Goal: Task Accomplishment & Management: Manage account settings

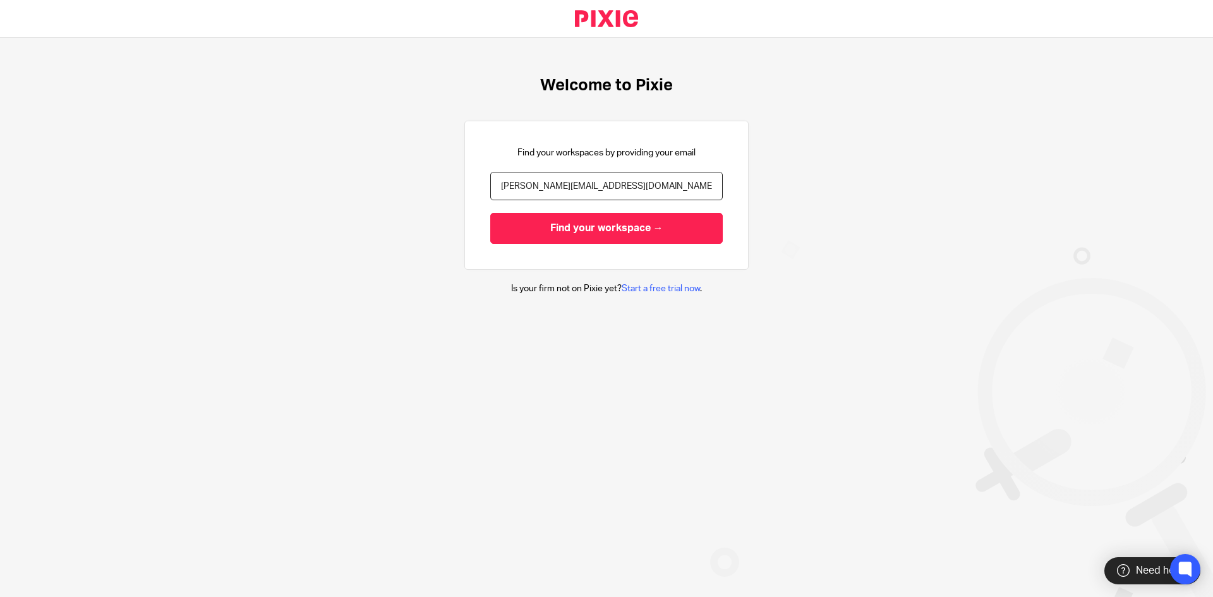
type input "finn@accrueaccounting.co.uk"
click at [490, 213] on input "Find your workspace →" at bounding box center [606, 228] width 232 height 31
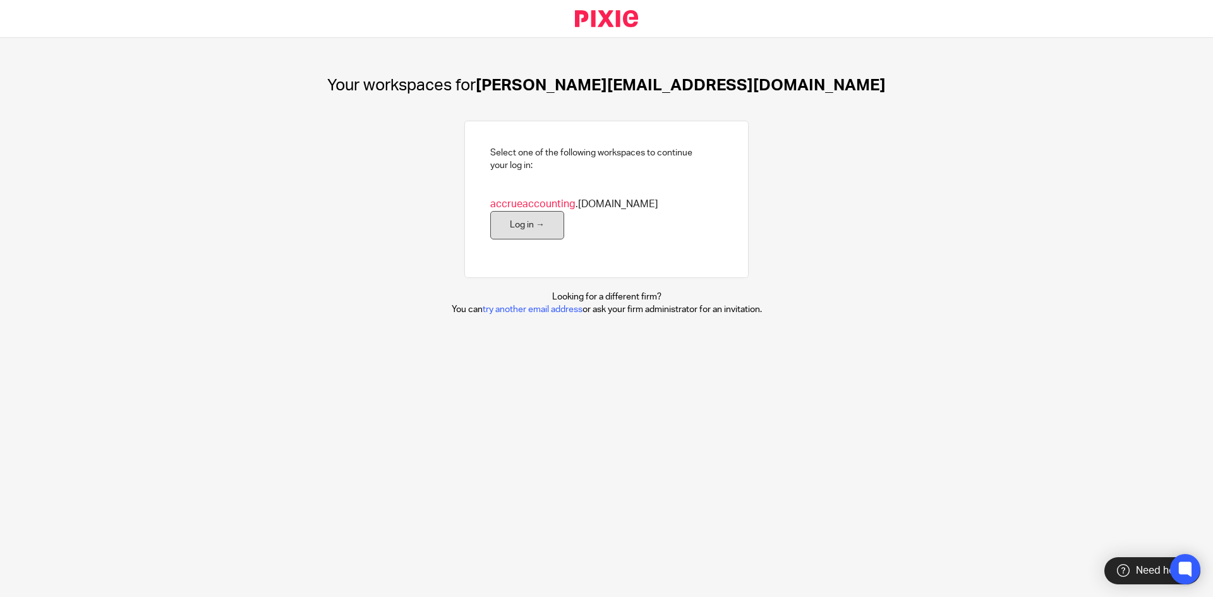
click at [564, 214] on link "Log in →" at bounding box center [527, 225] width 74 height 28
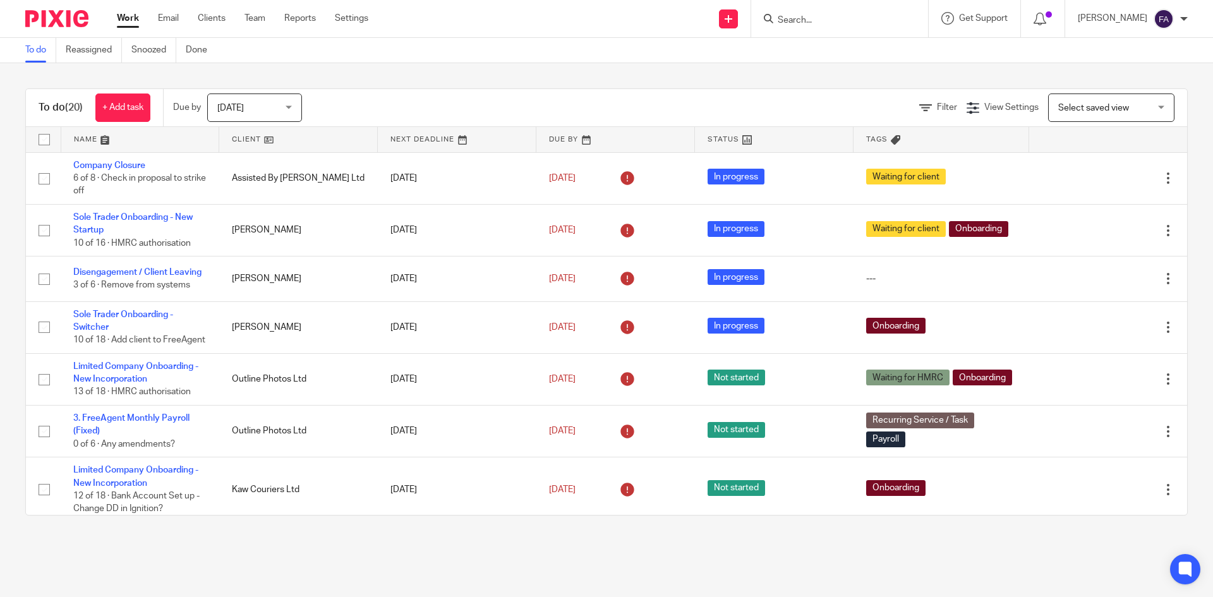
drag, startPoint x: 245, startPoint y: 107, endPoint x: 258, endPoint y: 163, distance: 57.1
click at [245, 107] on span "[DATE]" at bounding box center [250, 107] width 67 height 27
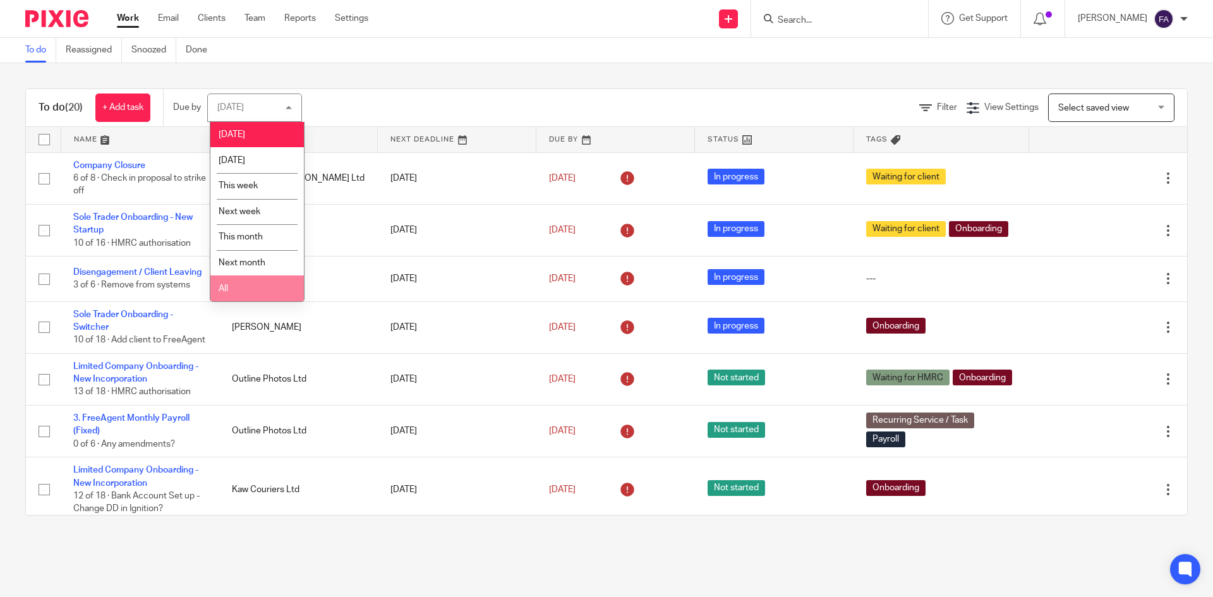
click at [257, 284] on li "All" at bounding box center [256, 288] width 93 height 26
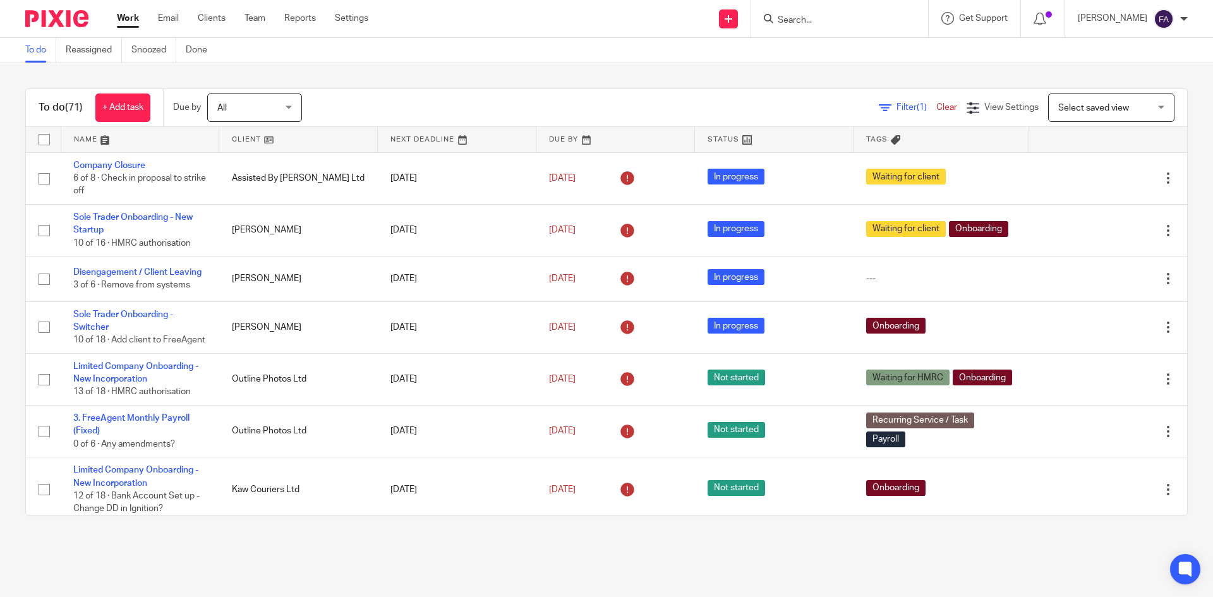
click at [807, 20] on input "Search" at bounding box center [833, 20] width 114 height 11
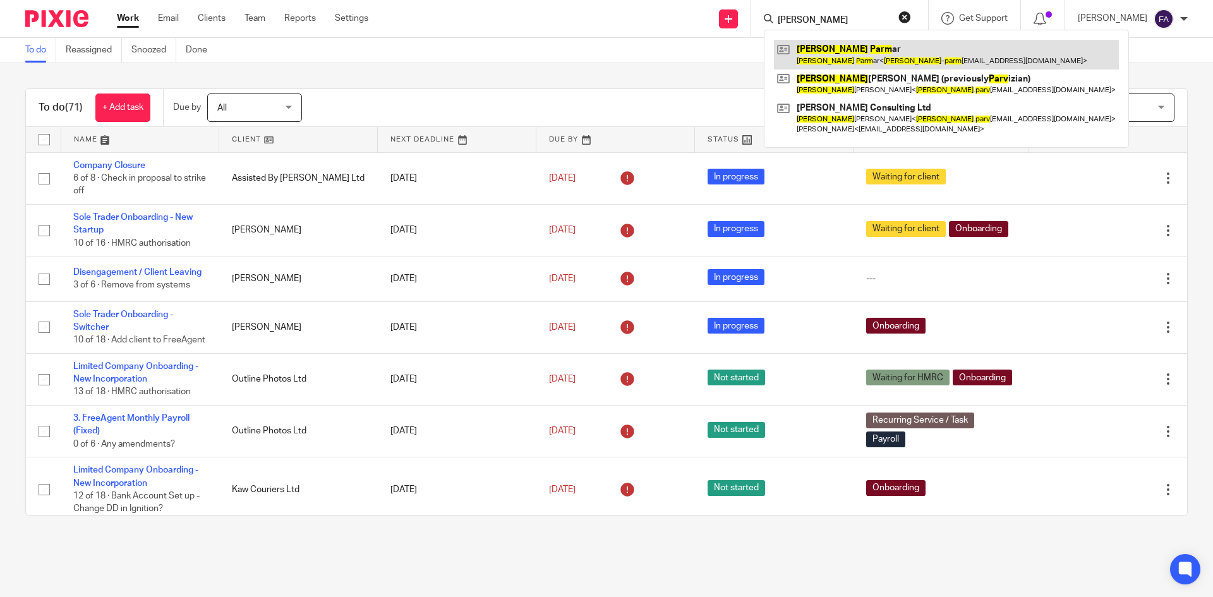
type input "gary parm"
click at [844, 51] on link at bounding box center [946, 54] width 345 height 29
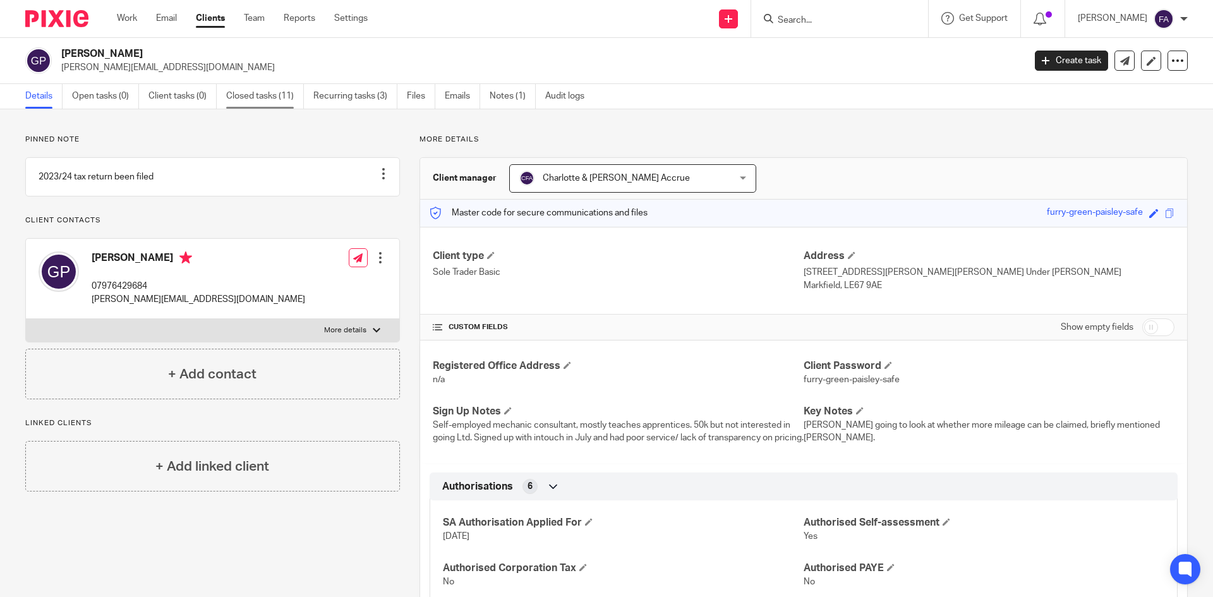
click at [270, 102] on link "Closed tasks (11)" at bounding box center [265, 96] width 78 height 25
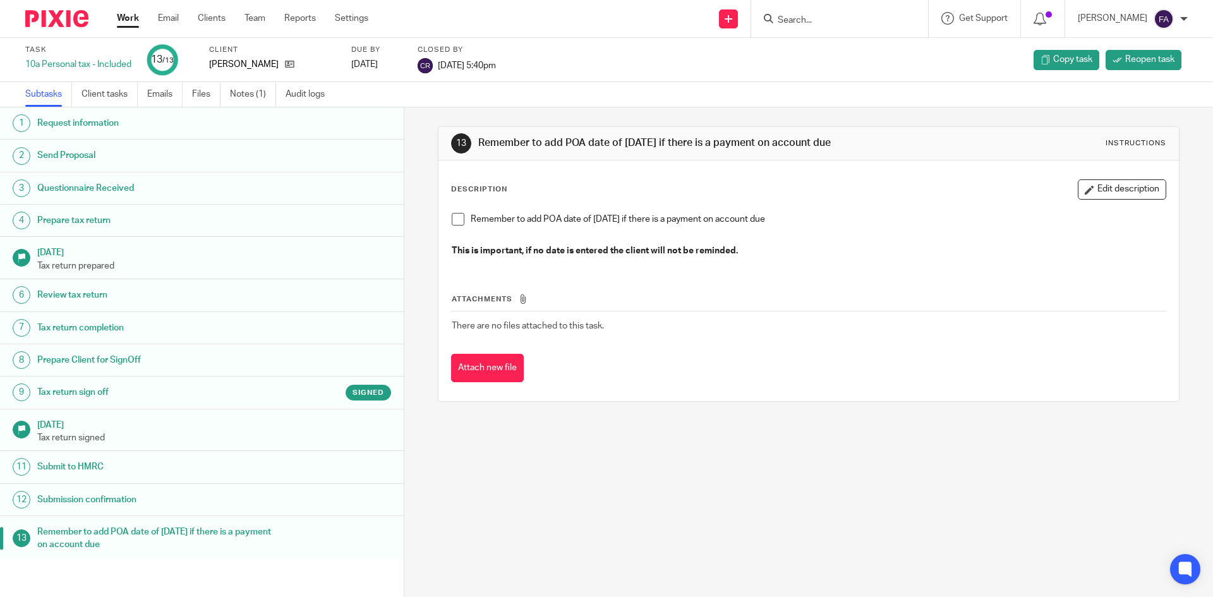
click at [855, 20] on input "Search" at bounding box center [833, 20] width 114 height 11
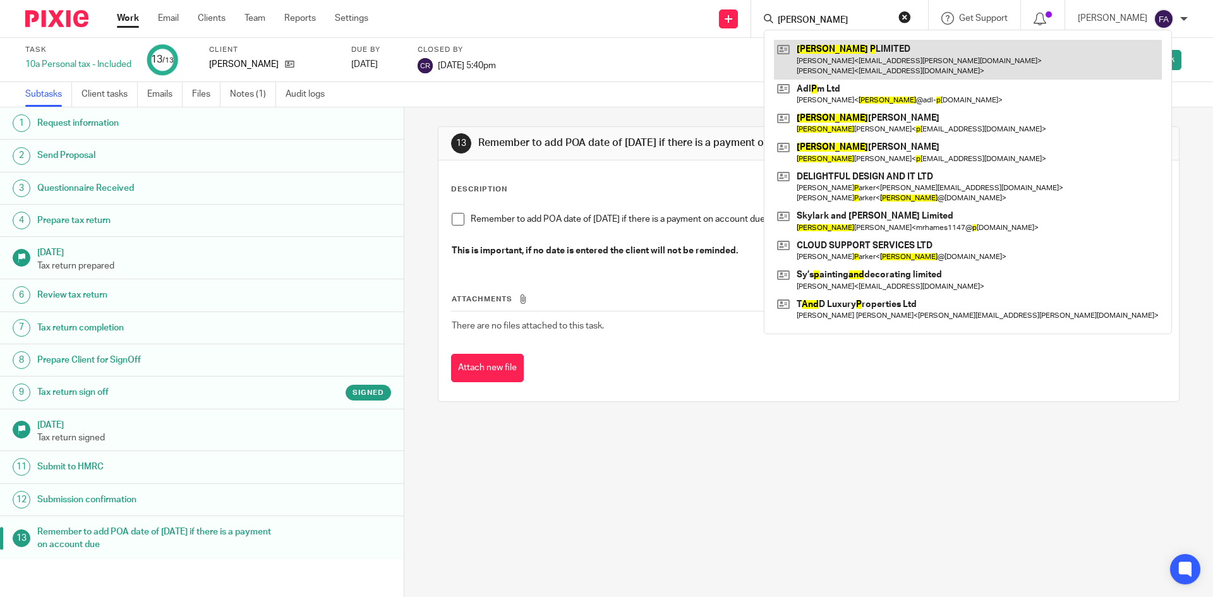
type input "andy p"
click at [870, 71] on link at bounding box center [968, 59] width 388 height 39
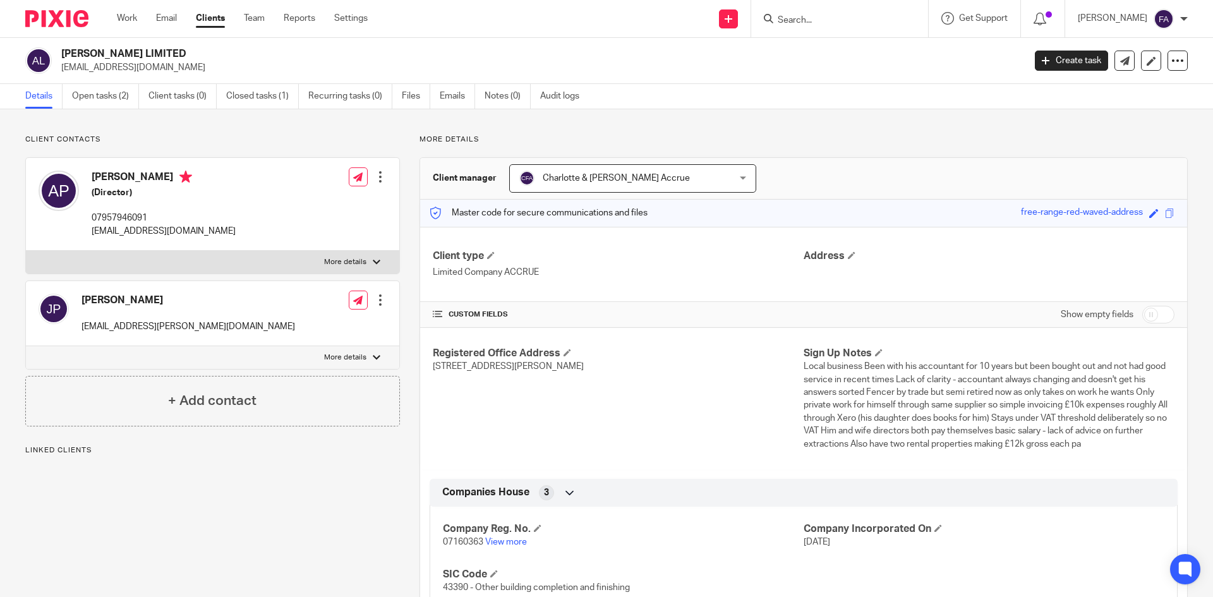
click at [123, 232] on p "a.pratt50@icloud.com" at bounding box center [164, 231] width 144 height 13
copy div "a.pratt50@icloud.com"
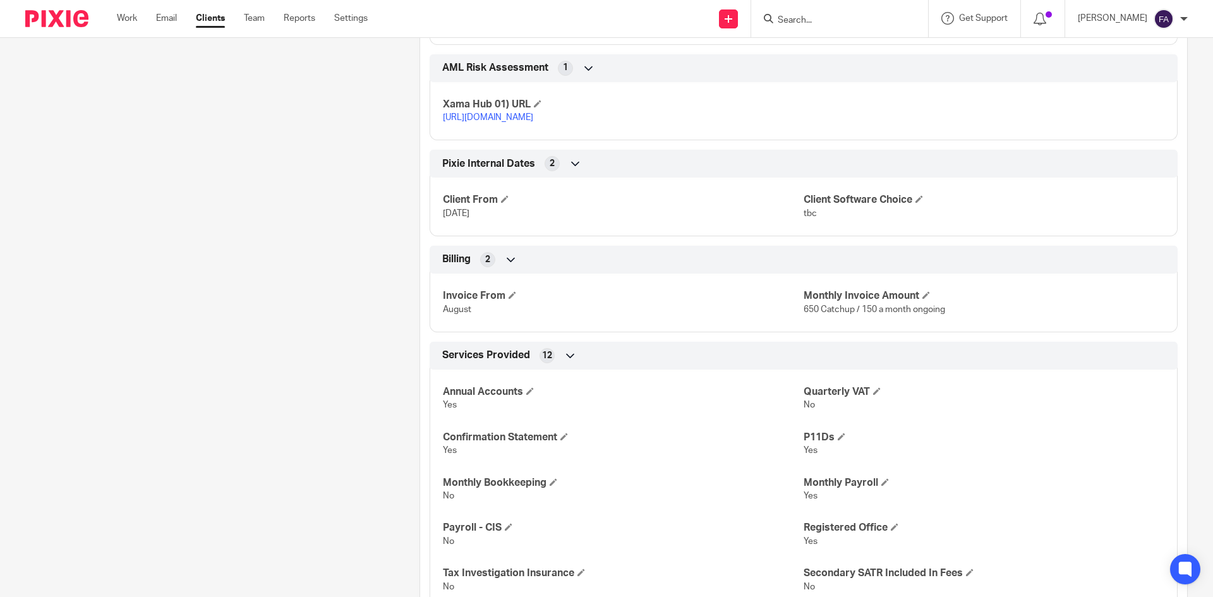
scroll to position [632, 0]
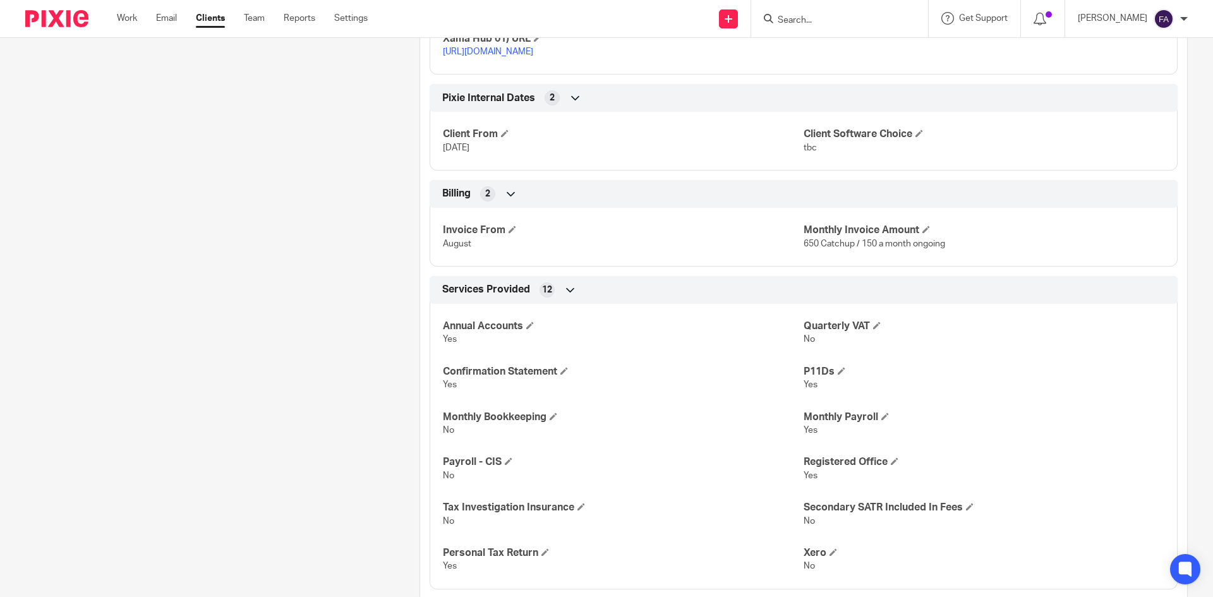
click at [834, 18] on input "Search" at bounding box center [833, 20] width 114 height 11
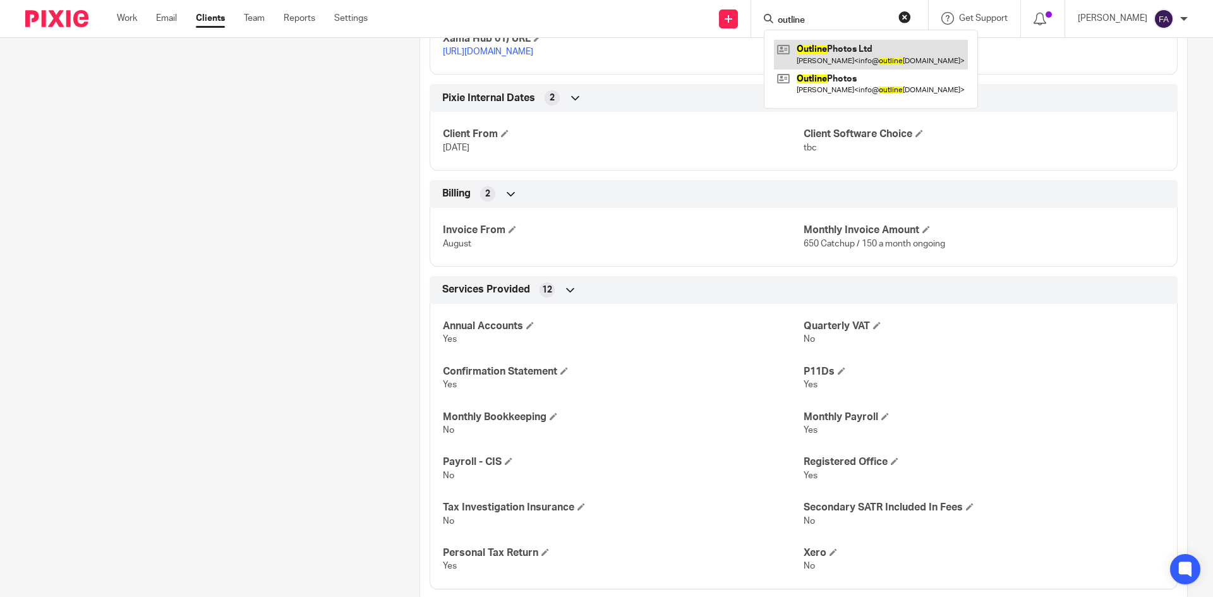
type input "outline"
click at [836, 56] on link at bounding box center [871, 54] width 194 height 29
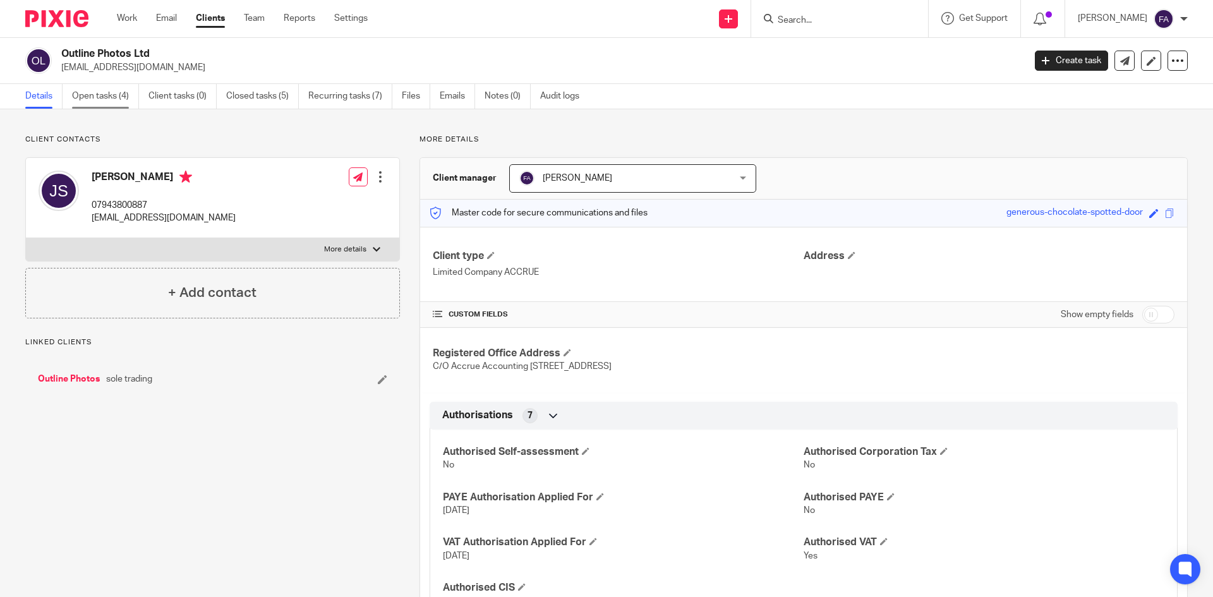
click at [129, 97] on link "Open tasks (4)" at bounding box center [105, 96] width 67 height 25
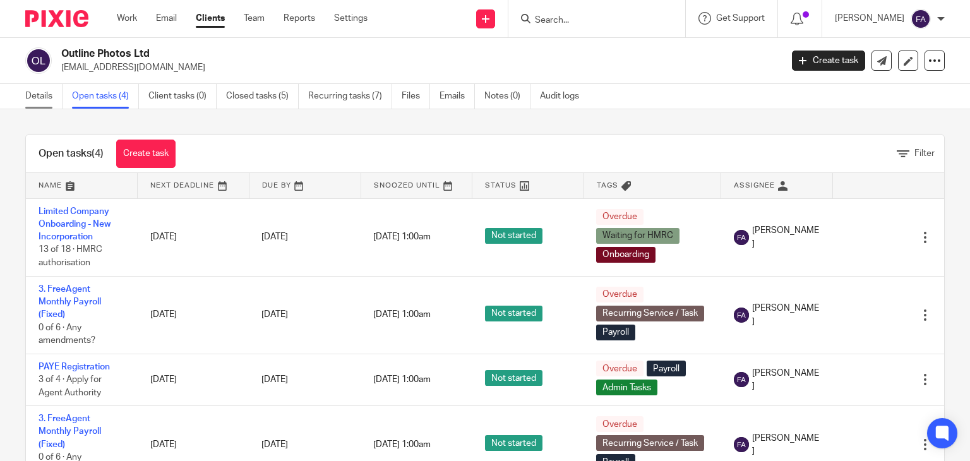
click at [56, 97] on link "Details" at bounding box center [43, 96] width 37 height 25
click at [27, 92] on link "Details" at bounding box center [43, 96] width 37 height 25
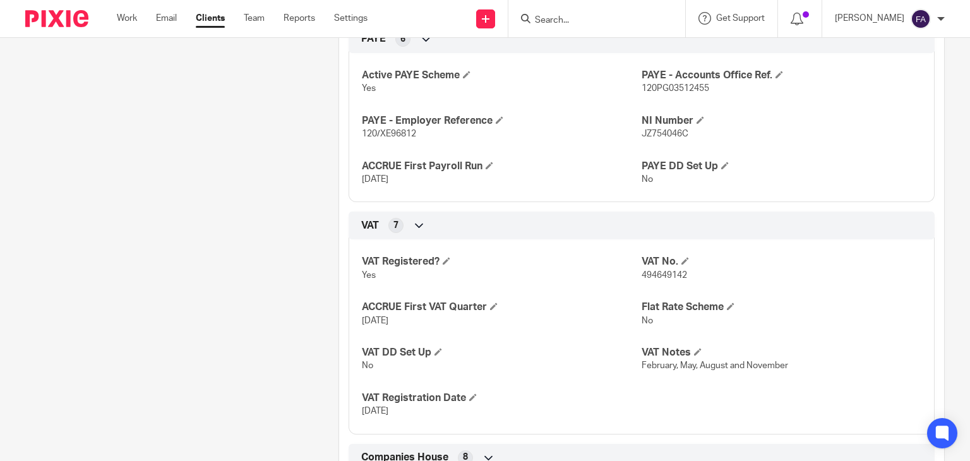
scroll to position [568, 0]
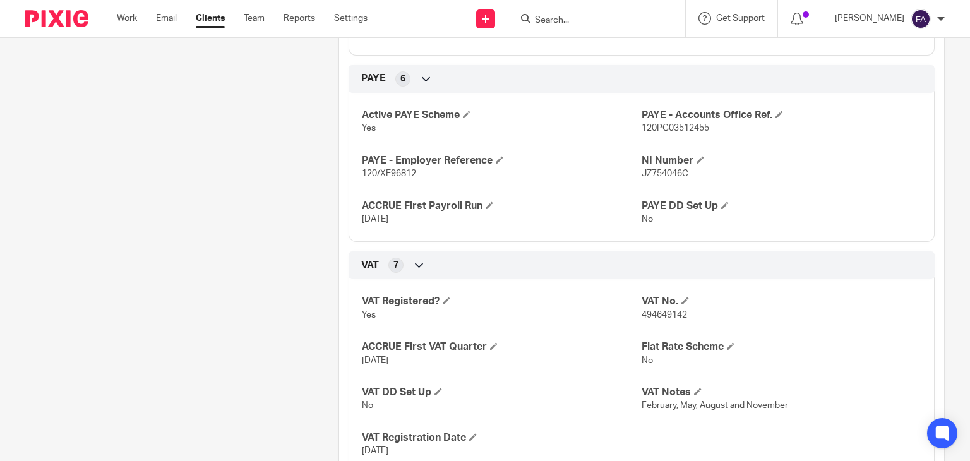
click at [392, 178] on span "120/XE96812" at bounding box center [389, 173] width 54 height 9
copy p "120/XE96812"
click at [658, 133] on span "120PG03512455" at bounding box center [676, 128] width 68 height 9
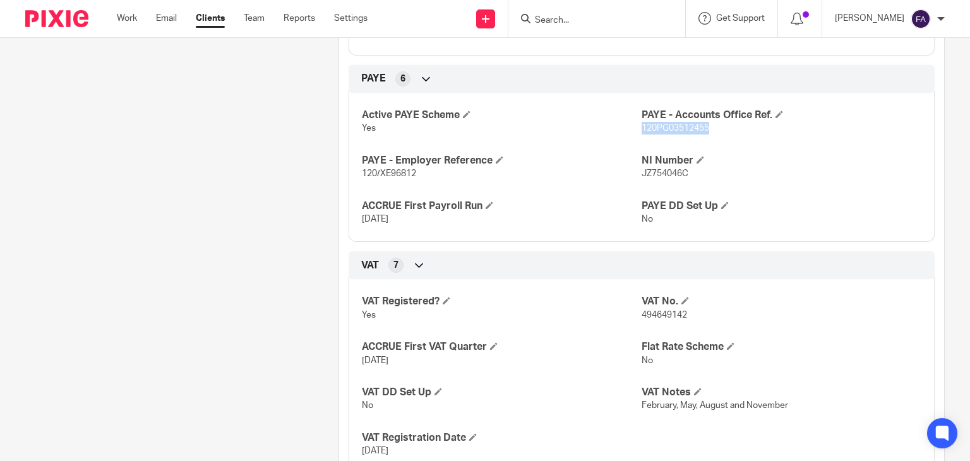
click at [658, 133] on span "120PG03512455" at bounding box center [676, 128] width 68 height 9
copy p "120PG03512455"
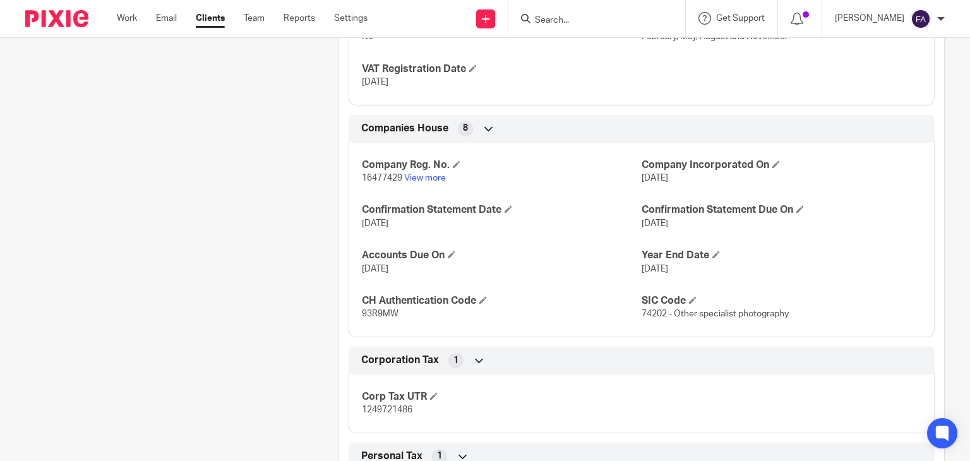
scroll to position [947, 0]
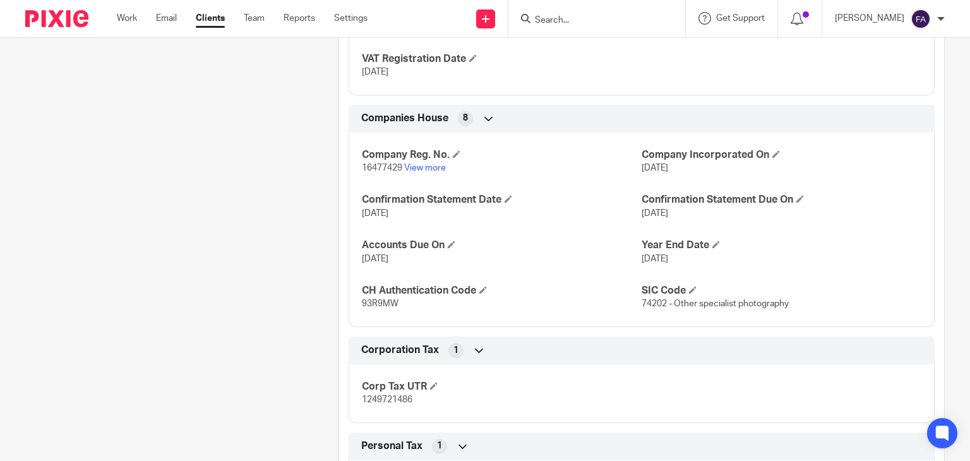
drag, startPoint x: 374, startPoint y: 421, endPoint x: 374, endPoint y: 414, distance: 6.3
click at [374, 421] on div "Corp Tax UTR 1249721486" at bounding box center [642, 389] width 586 height 68
click at [374, 404] on span "1249721486" at bounding box center [387, 399] width 51 height 9
copy span "1249721486"
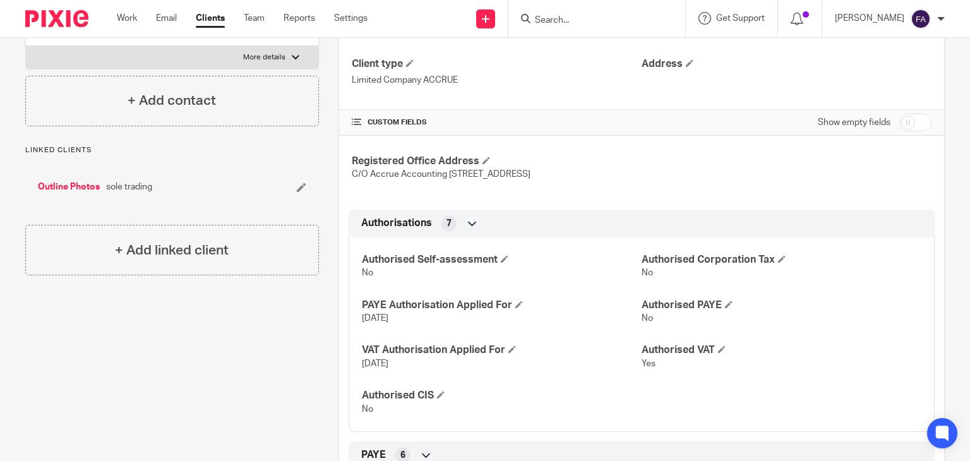
scroll to position [189, 0]
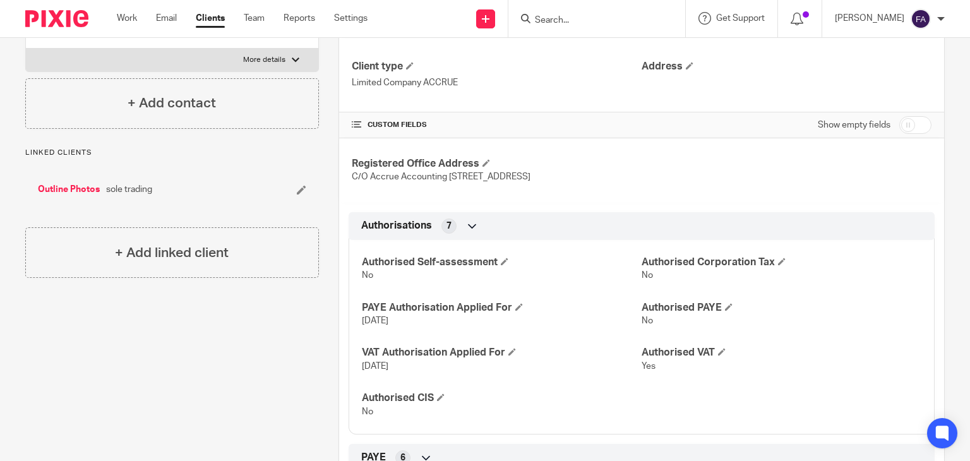
click at [87, 188] on link "Outline Photos" at bounding box center [69, 189] width 62 height 13
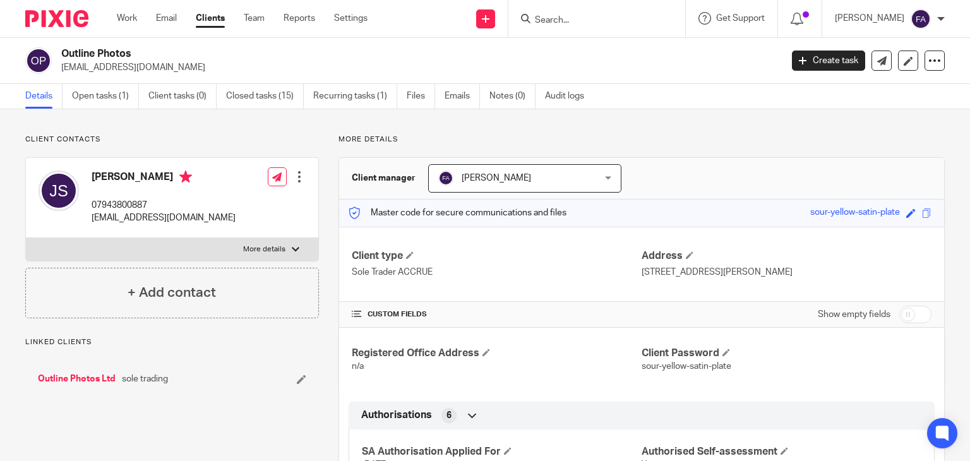
click at [269, 246] on p "More details" at bounding box center [264, 249] width 42 height 10
click at [26, 238] on input "More details" at bounding box center [25, 237] width 1 height 1
checkbox input "true"
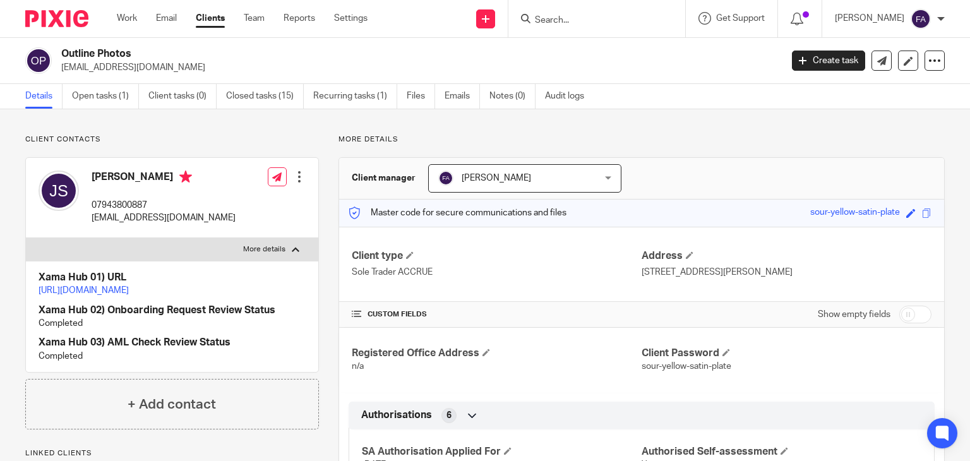
click at [129, 296] on p "https://platform.xamatech.com/portal/crm/clients/66508330-1c3d-11ef-9223-012c11…" at bounding box center [172, 290] width 267 height 13
click at [129, 295] on p "https://platform.xamatech.com/portal/crm/clients/66508330-1c3d-11ef-9223-012c11…" at bounding box center [172, 290] width 267 height 13
click at [129, 289] on link "https://platform.xamatech.com/portal/crm/clients/66508330-1c3d-11ef-9223-012c11…" at bounding box center [84, 290] width 90 height 9
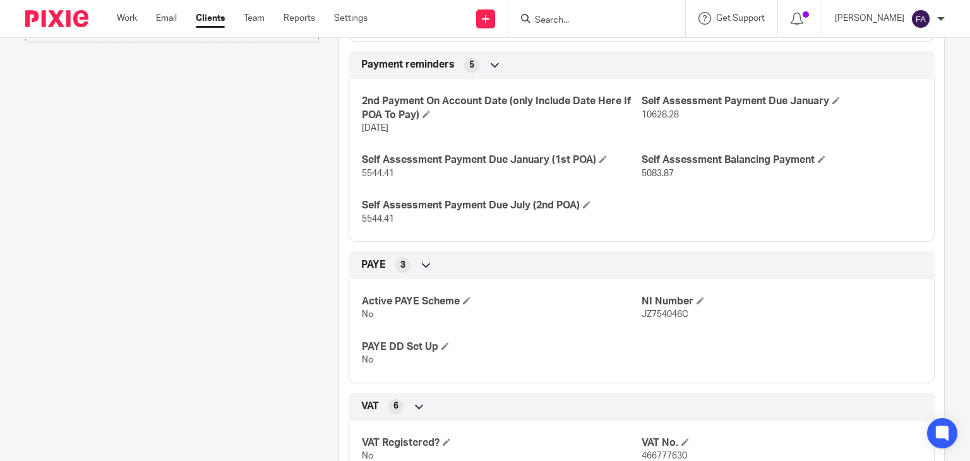
scroll to position [632, 0]
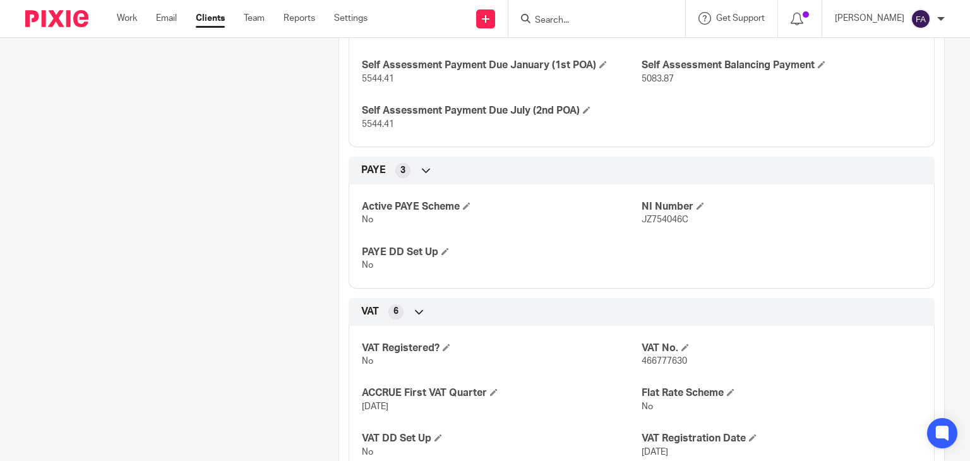
click at [662, 222] on span "JZ754046C" at bounding box center [665, 219] width 47 height 9
copy span "JZ754046C"
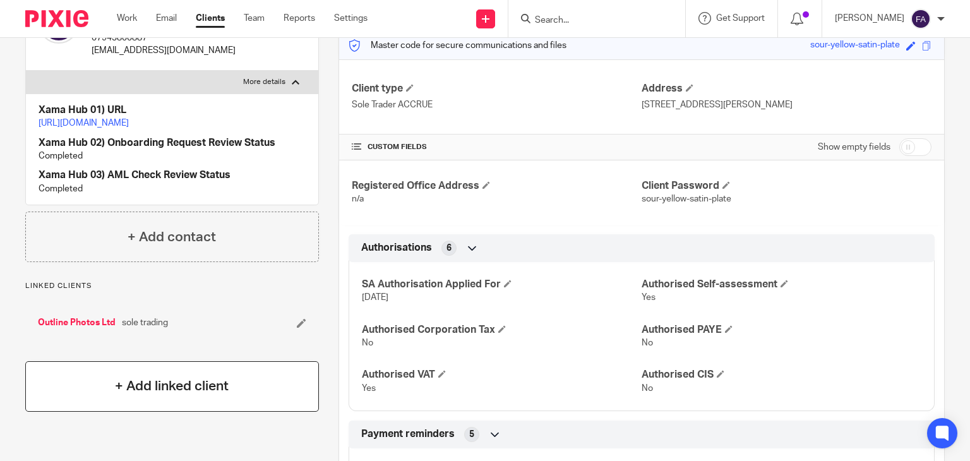
scroll to position [253, 0]
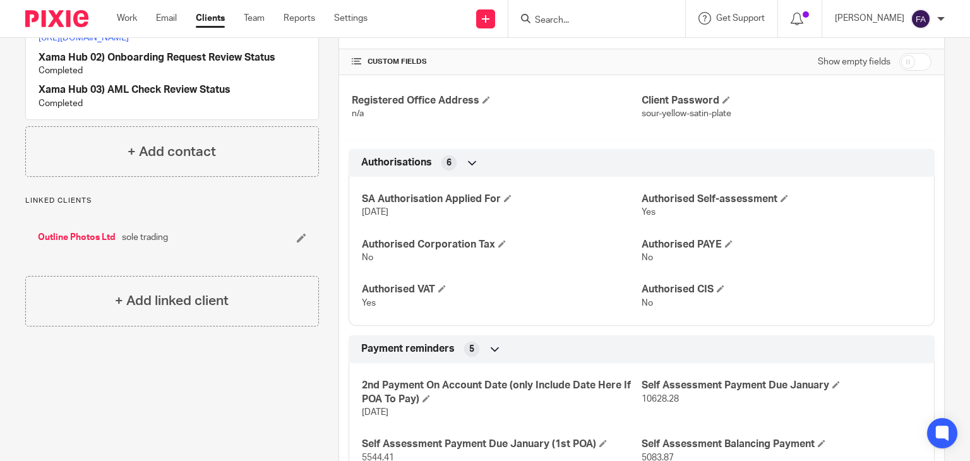
click at [73, 244] on link "Outline Photos Ltd" at bounding box center [77, 237] width 78 height 13
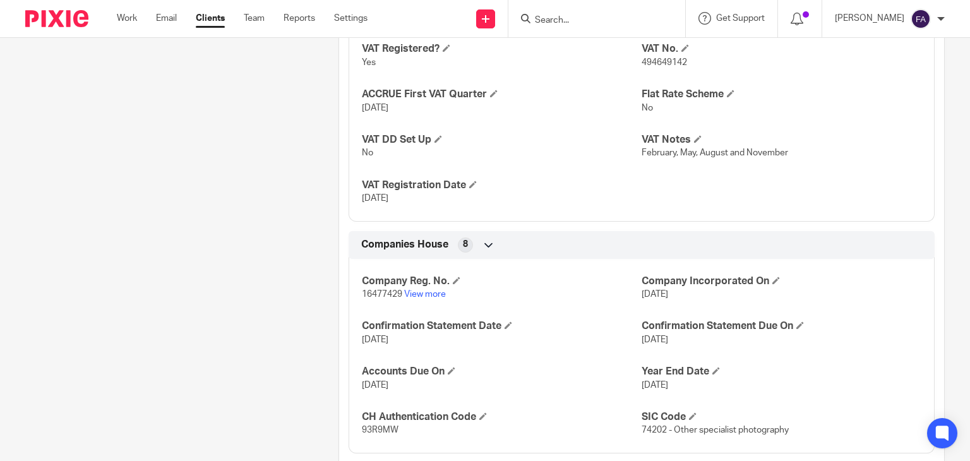
scroll to position [884, 0]
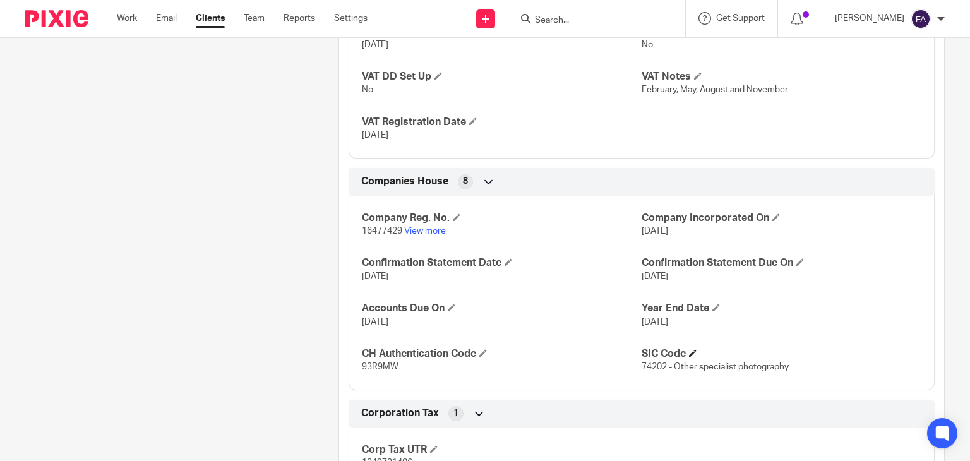
click at [813, 361] on h4 "SIC Code" at bounding box center [782, 353] width 280 height 13
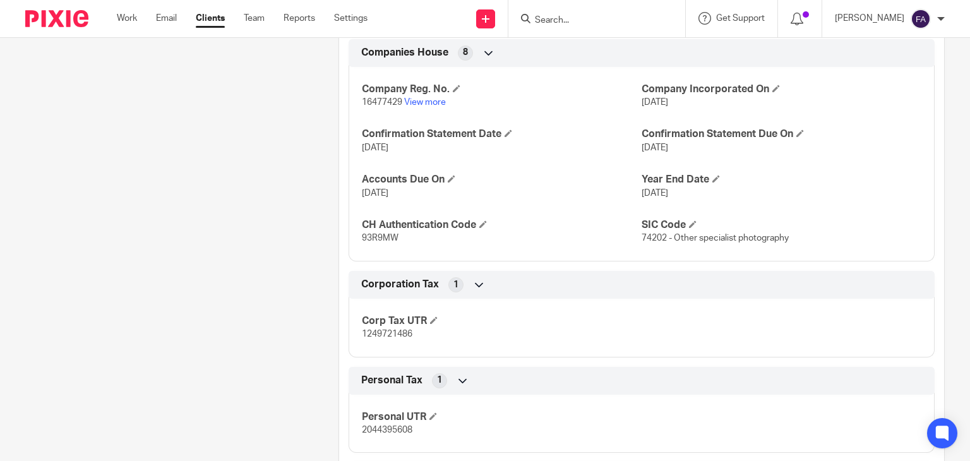
scroll to position [1200, 0]
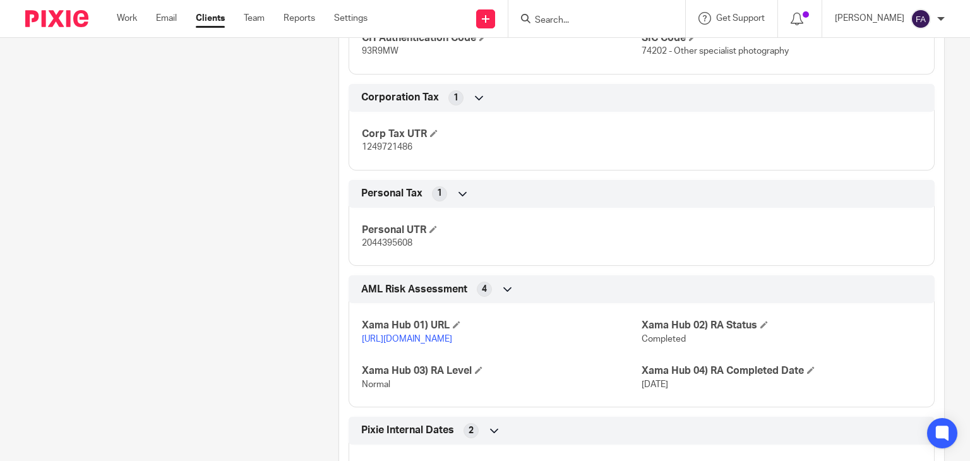
click at [597, 15] on input "Search" at bounding box center [591, 20] width 114 height 11
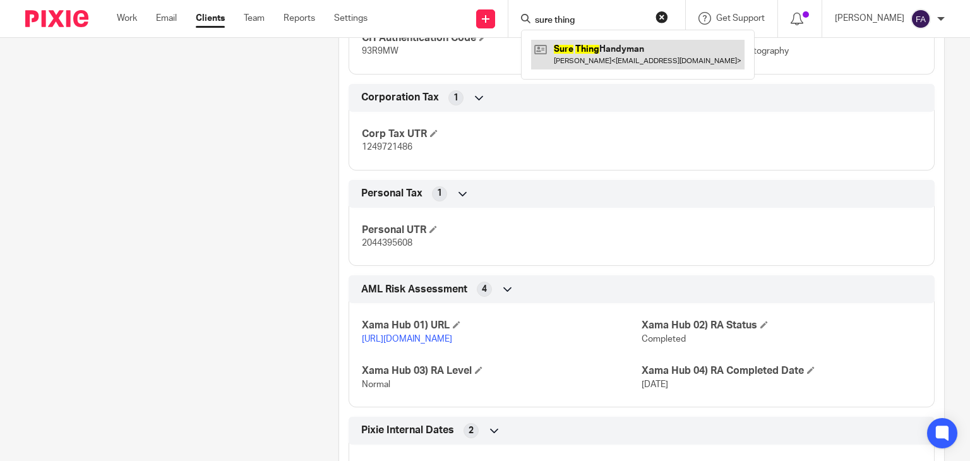
type input "sure thing"
click at [616, 67] on link at bounding box center [637, 54] width 213 height 29
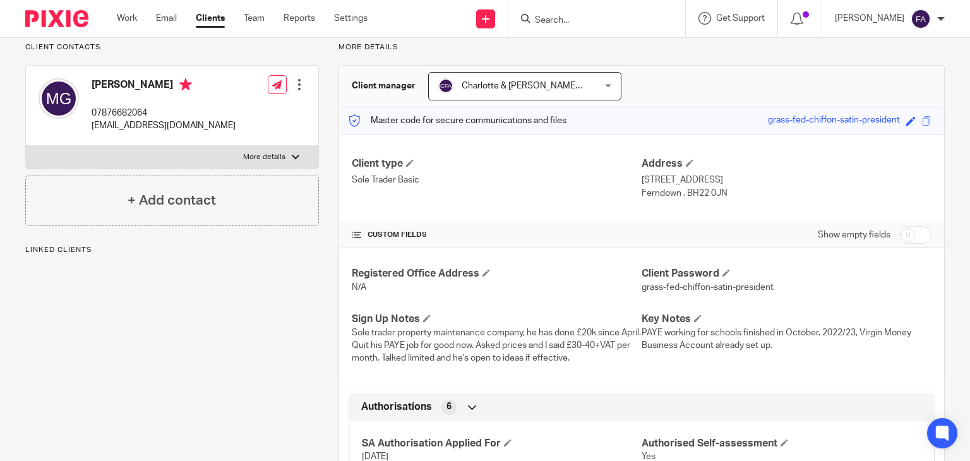
scroll to position [126, 0]
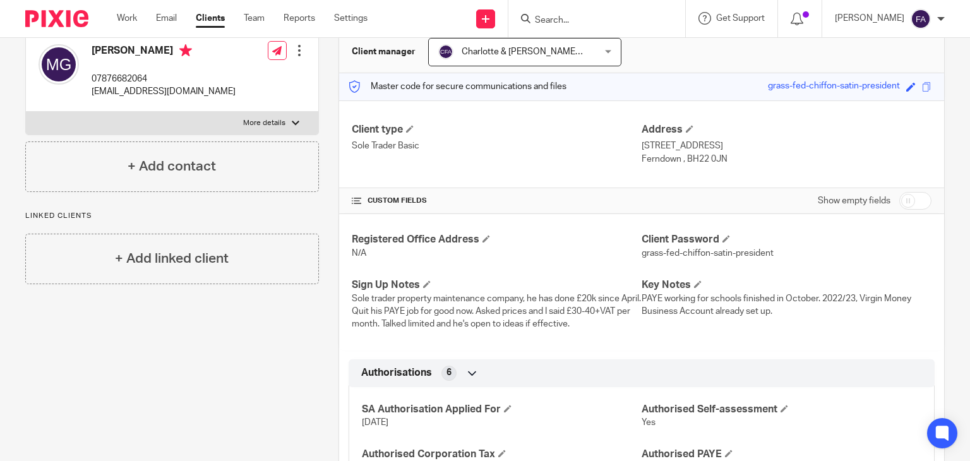
drag, startPoint x: 349, startPoint y: 281, endPoint x: 582, endPoint y: 325, distance: 237.1
click at [582, 325] on div "Sign Up Notes Sole trader property maintenance company, he has done £20k since …" at bounding box center [497, 305] width 290 height 52
click at [610, 327] on span "Sole trader property maintenance company, he has done £20k since April. Quit hi…" at bounding box center [496, 311] width 289 height 35
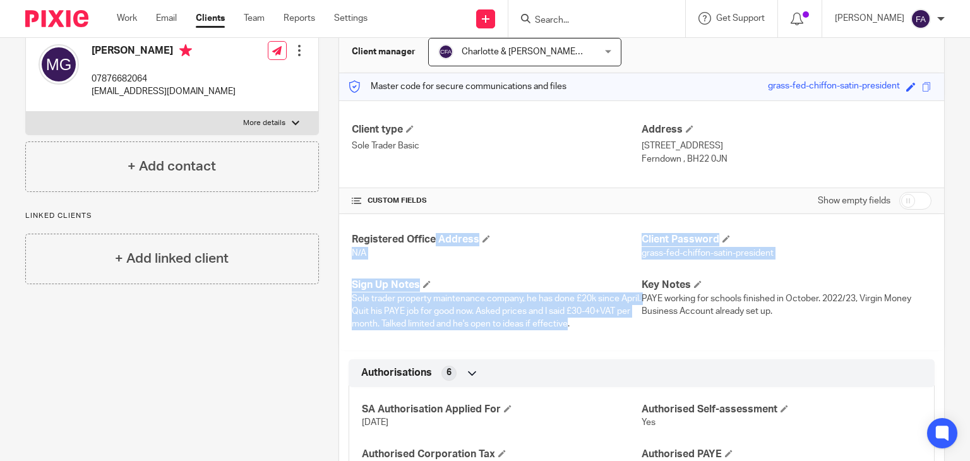
drag, startPoint x: 615, startPoint y: 327, endPoint x: 344, endPoint y: 232, distance: 287.4
click at [344, 232] on div "Registered Office Address N/A Client Password grass-fed-chiffon-satin-president…" at bounding box center [641, 281] width 605 height 135
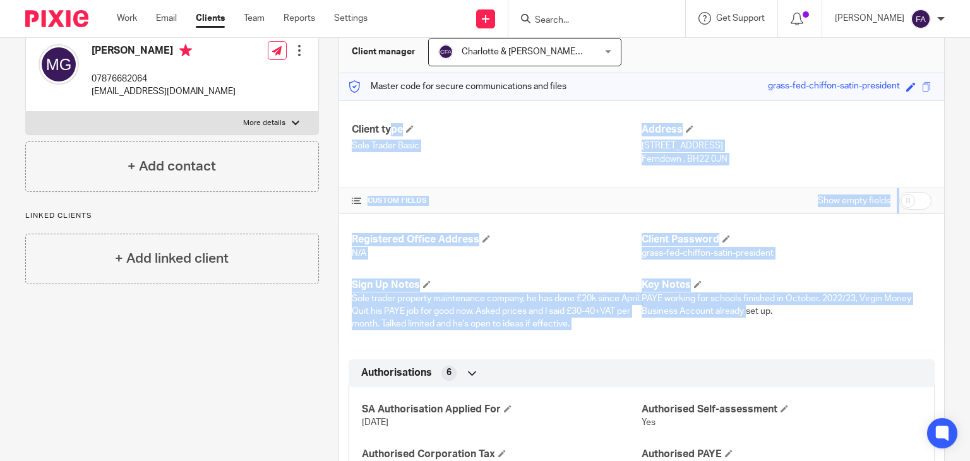
drag, startPoint x: 350, startPoint y: 136, endPoint x: 770, endPoint y: 319, distance: 457.9
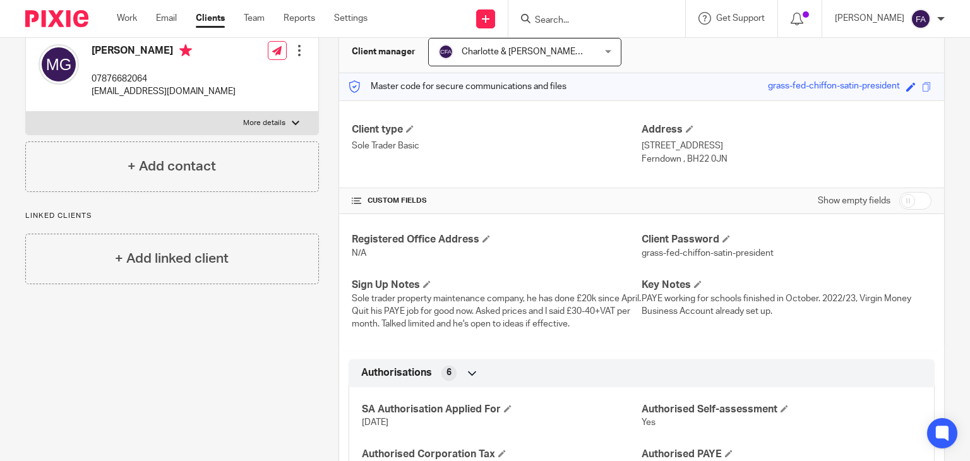
click at [774, 318] on div "Key Notes PAYE working for schools finished in October. 2022/23, Virgin Money B…" at bounding box center [787, 305] width 290 height 52
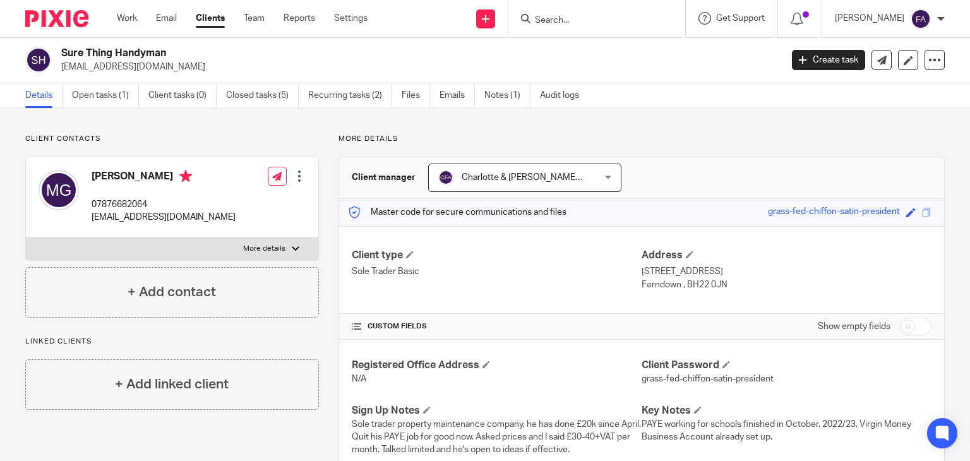
scroll to position [0, 0]
click at [502, 101] on link "Notes (1)" at bounding box center [507, 96] width 46 height 25
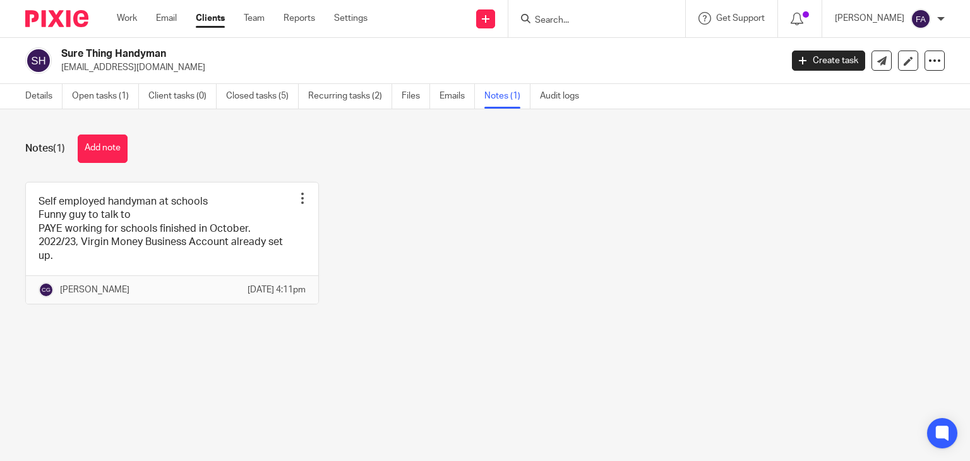
click at [577, 26] on input "Search" at bounding box center [591, 20] width 114 height 11
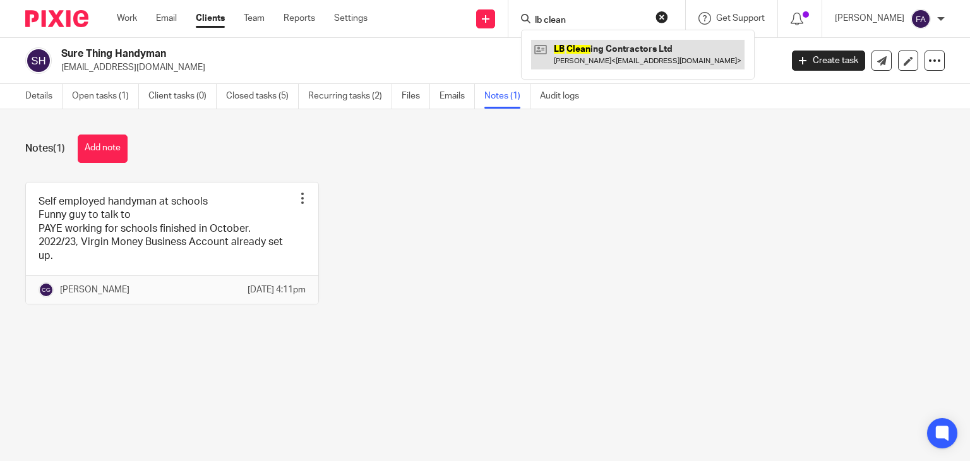
type input "lb clean"
click at [597, 45] on link at bounding box center [637, 54] width 213 height 29
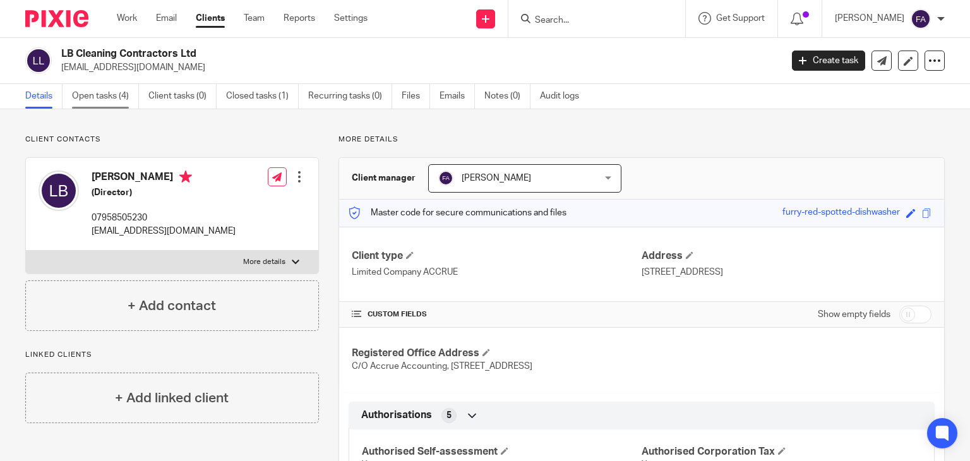
click at [106, 97] on link "Open tasks (4)" at bounding box center [105, 96] width 67 height 25
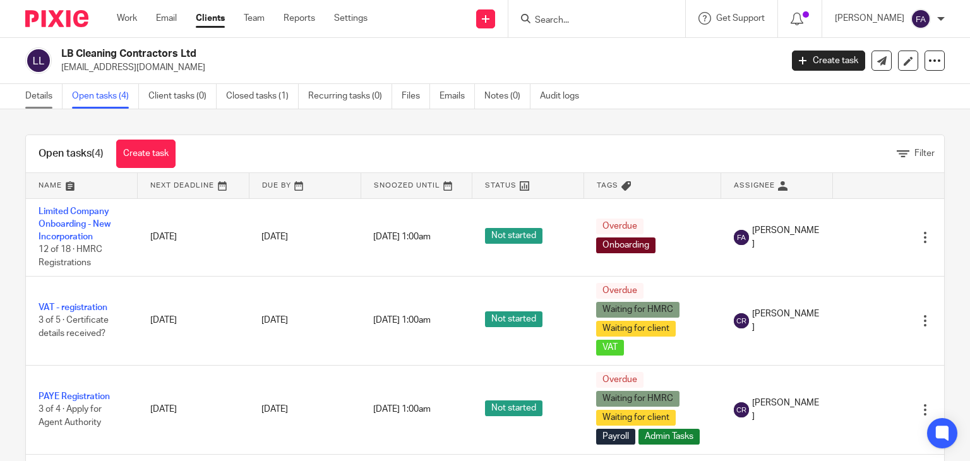
click at [56, 94] on link "Details" at bounding box center [43, 96] width 37 height 25
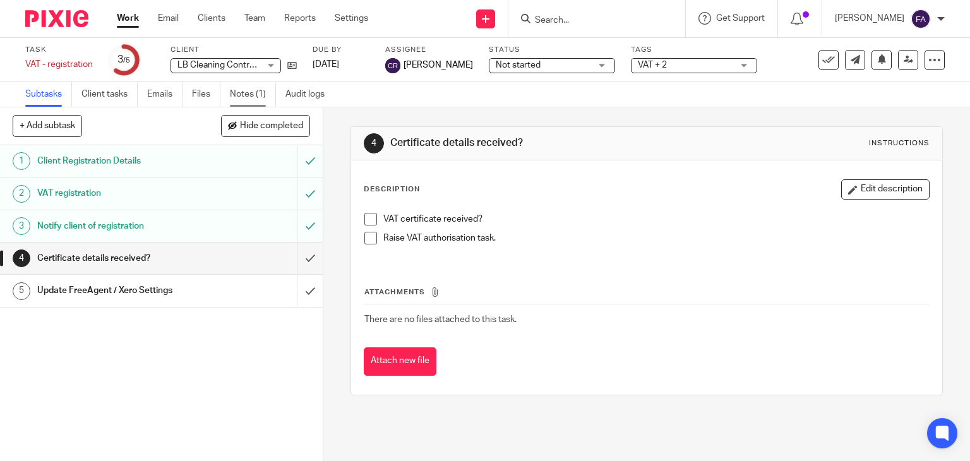
click at [246, 96] on link "Notes (1)" at bounding box center [253, 94] width 46 height 25
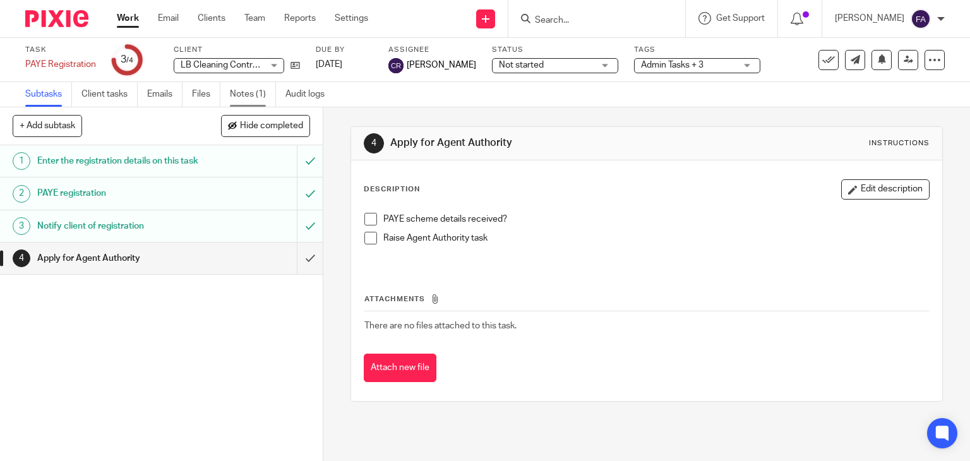
click at [238, 93] on link "Notes (1)" at bounding box center [253, 94] width 46 height 25
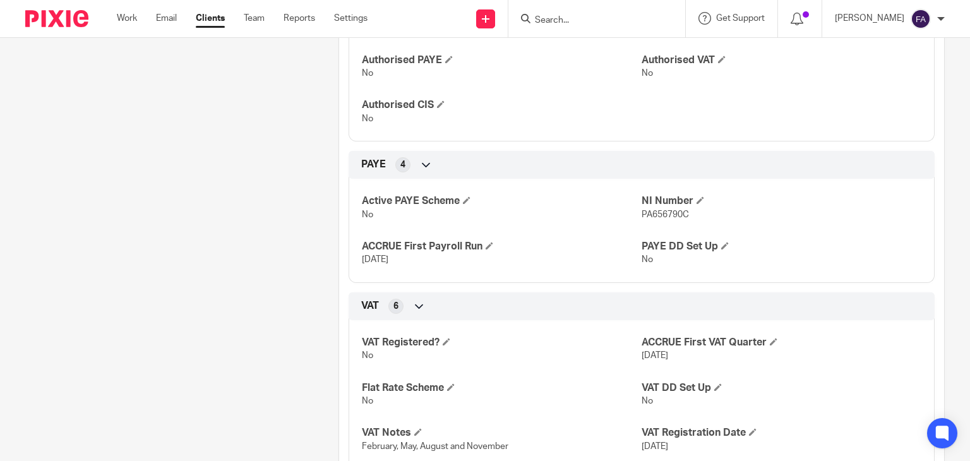
scroll to position [442, 0]
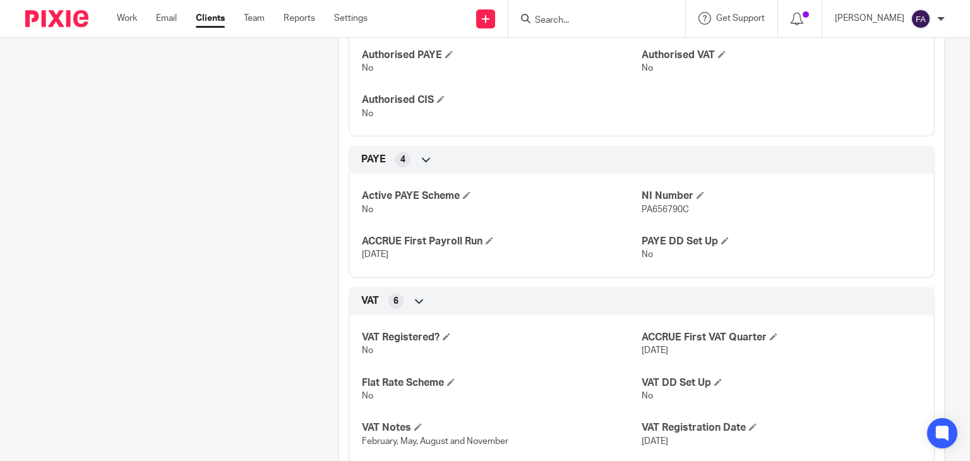
click at [578, 23] on input "Search" at bounding box center [591, 20] width 114 height 11
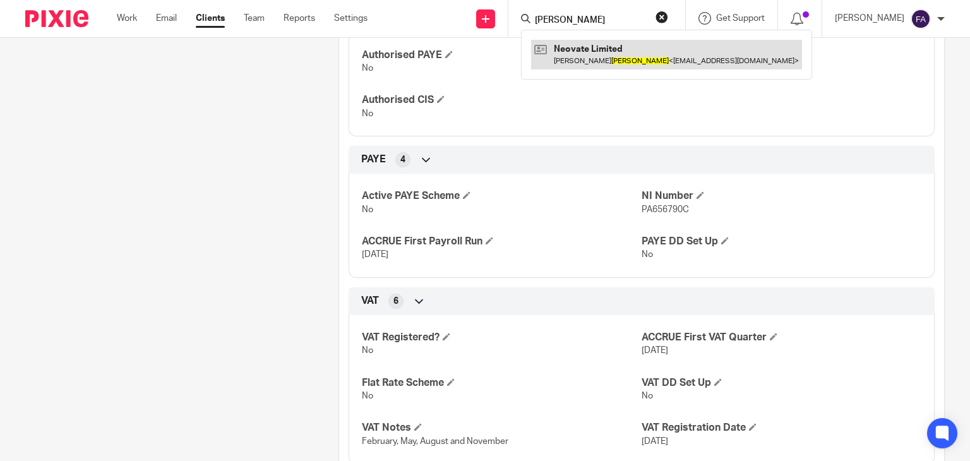
type input "lizzio"
click at [650, 47] on link at bounding box center [666, 54] width 271 height 29
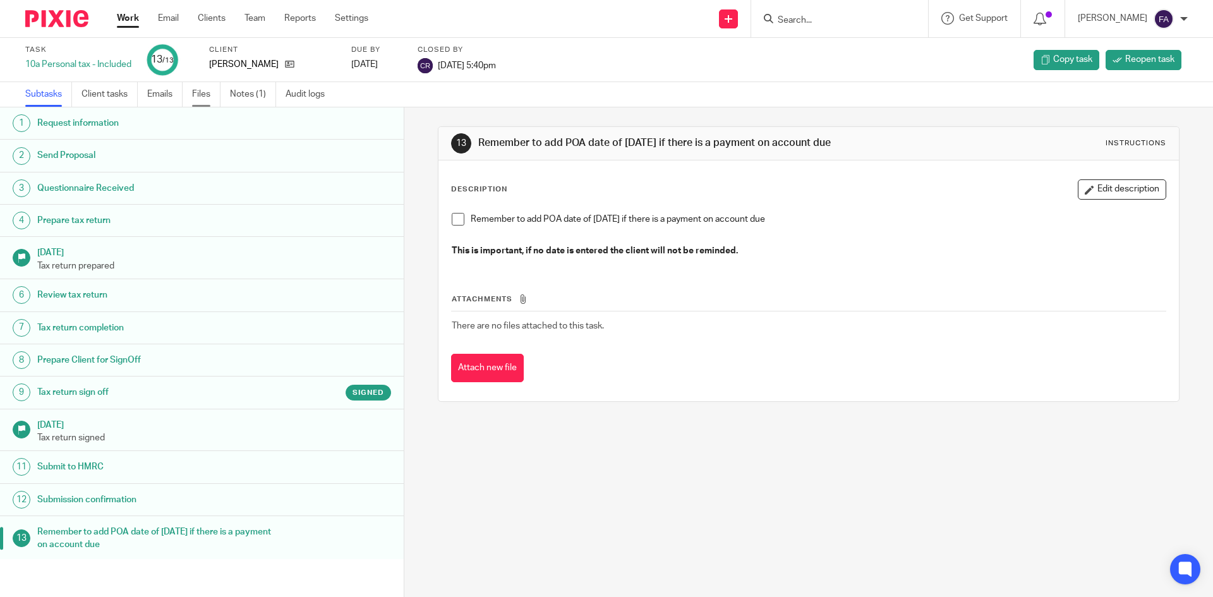
click at [204, 102] on link "Files" at bounding box center [206, 94] width 28 height 25
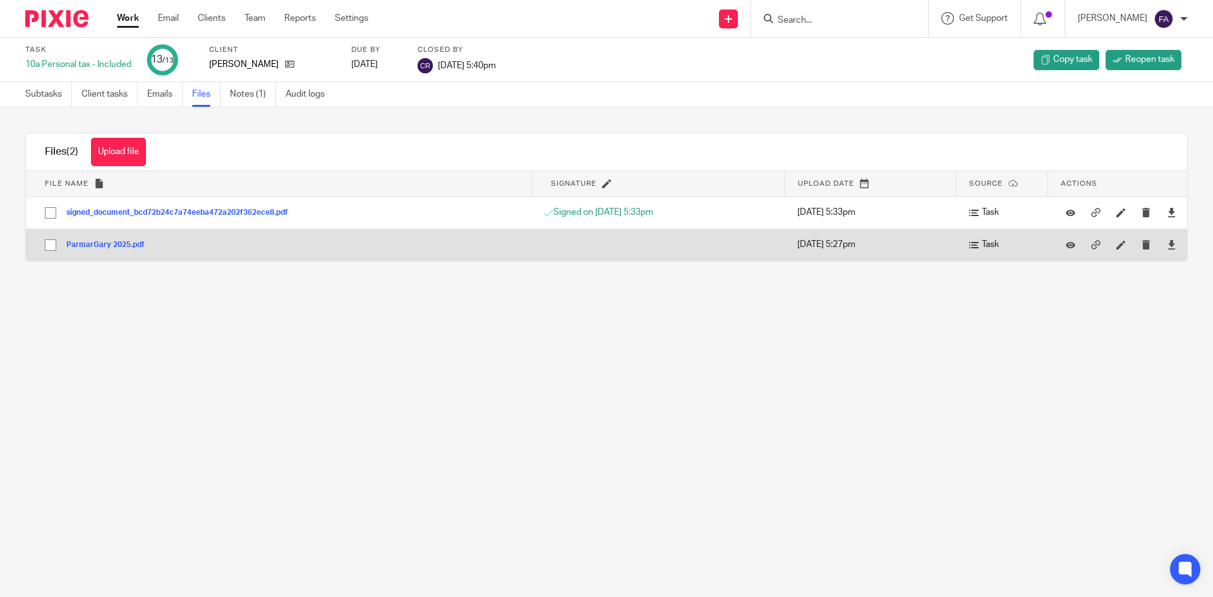
click at [115, 243] on button "ParmarGary 2025.pdf" at bounding box center [110, 245] width 88 height 9
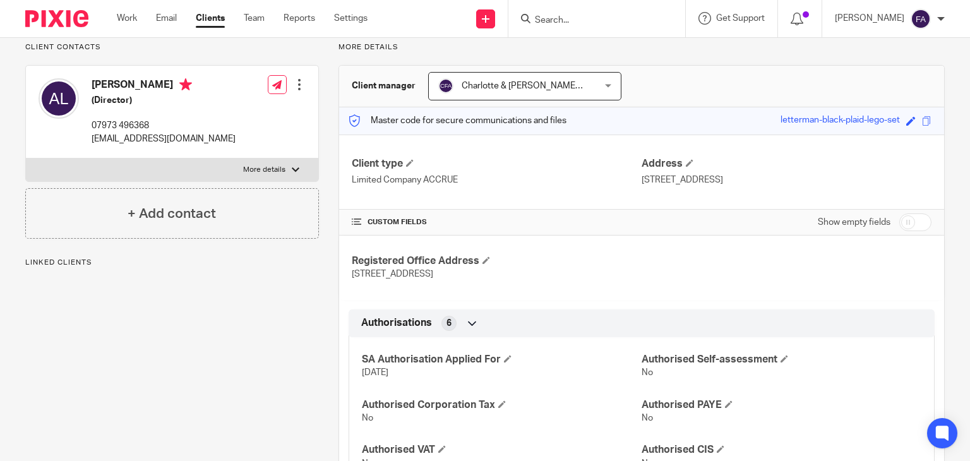
scroll to position [126, 0]
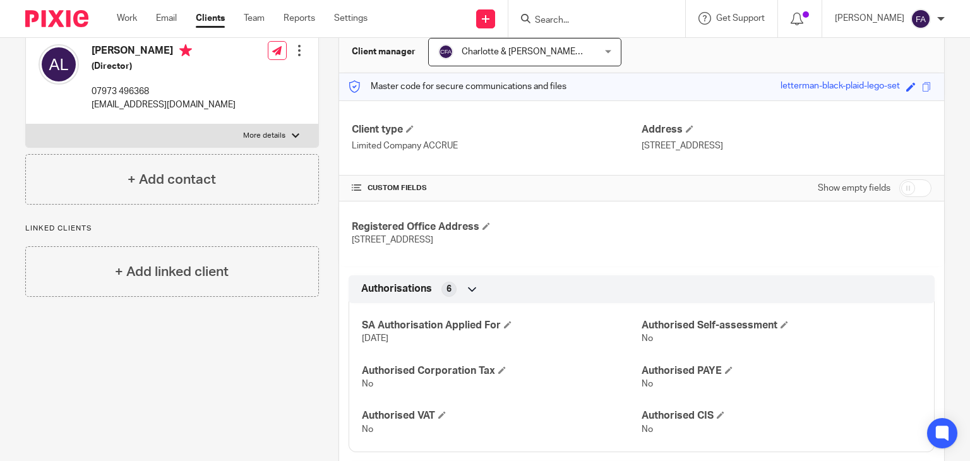
click at [899, 197] on input "checkbox" at bounding box center [915, 188] width 32 height 18
checkbox input "true"
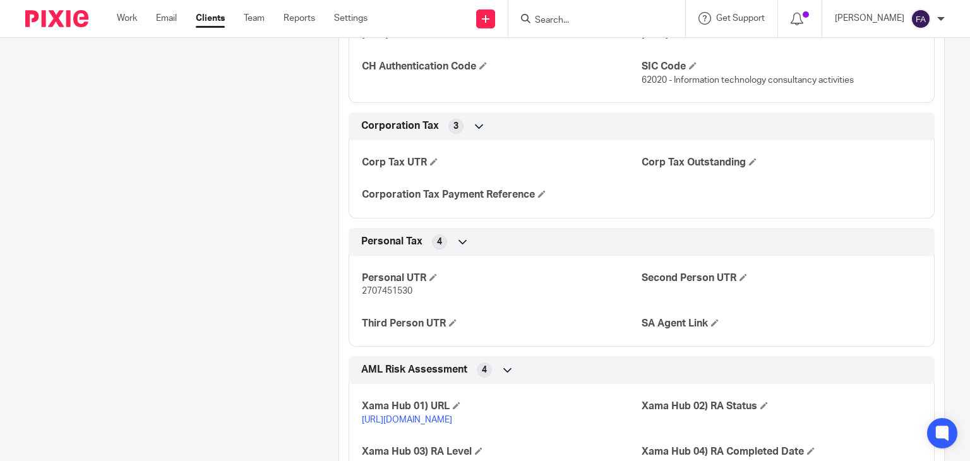
scroll to position [1642, 0]
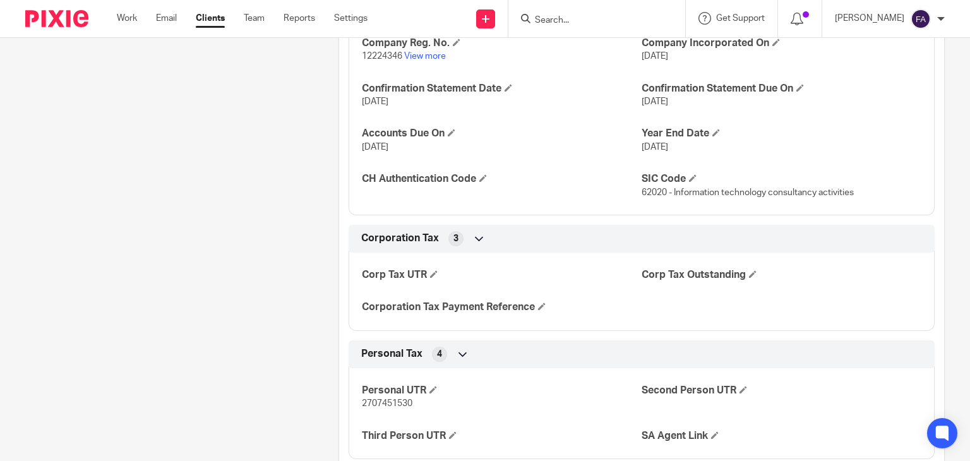
scroll to position [1516, 0]
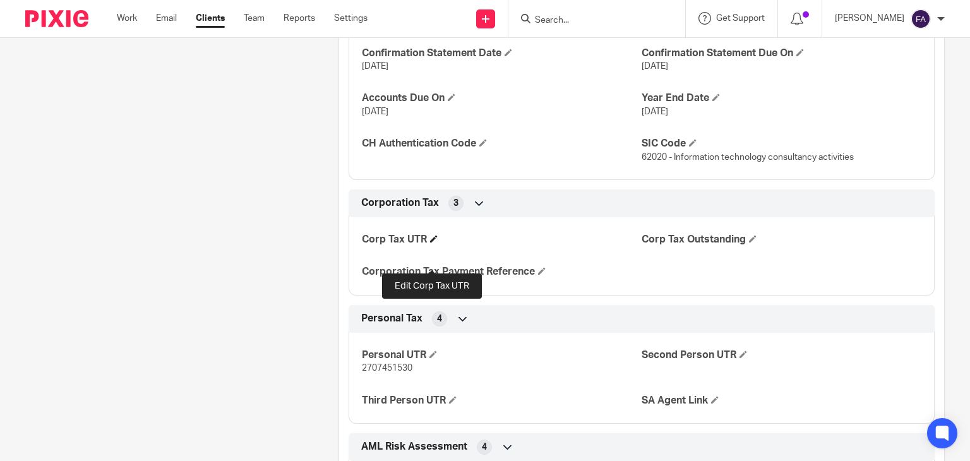
click at [434, 243] on span at bounding box center [434, 239] width 8 height 8
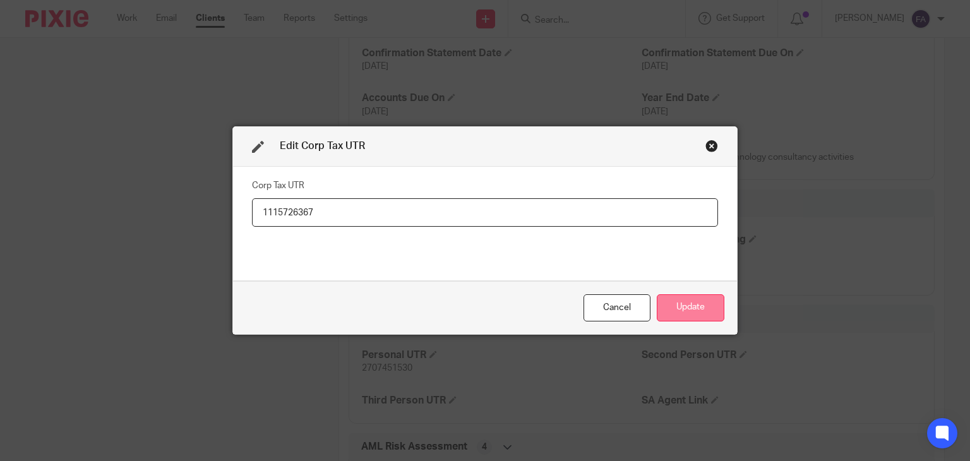
type input "1115726367"
click at [669, 300] on button "Update" at bounding box center [691, 307] width 68 height 27
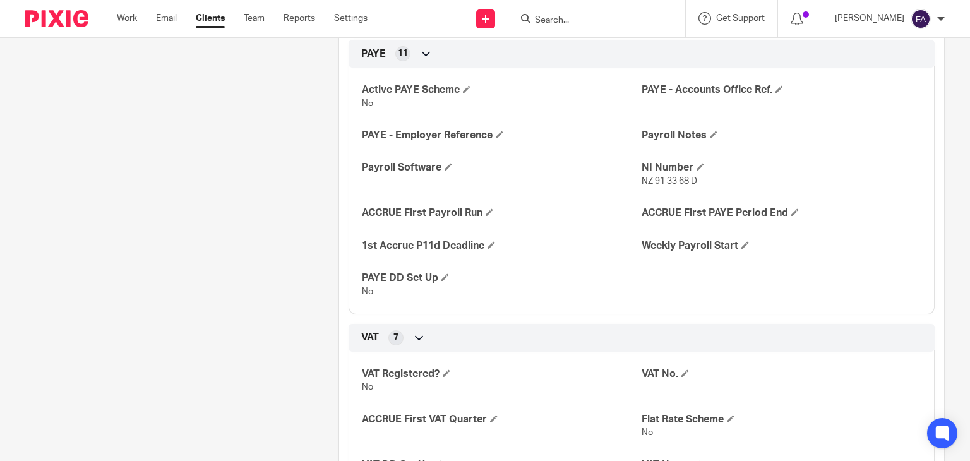
scroll to position [884, 0]
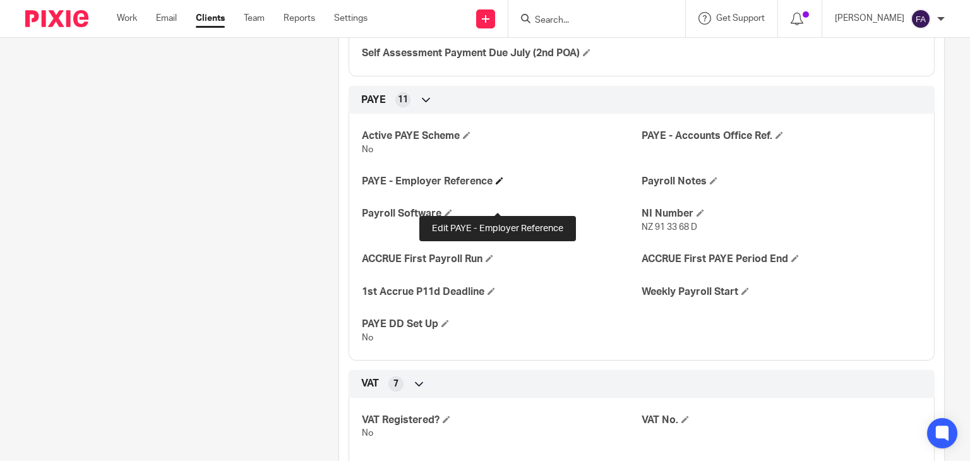
click at [496, 184] on span at bounding box center [500, 181] width 8 height 8
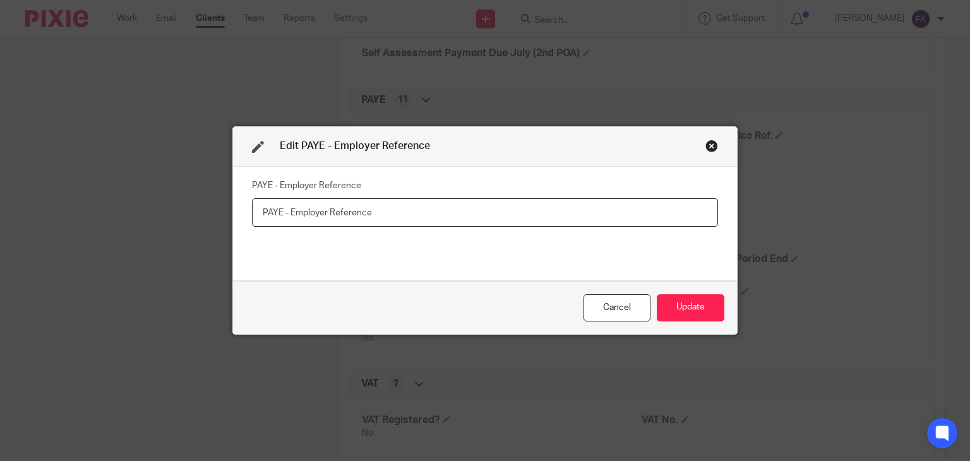
click at [259, 212] on input "text" at bounding box center [485, 212] width 466 height 28
paste input "120/SE36256"
type input "120/SE36256"
click at [687, 315] on button "Update" at bounding box center [691, 307] width 68 height 27
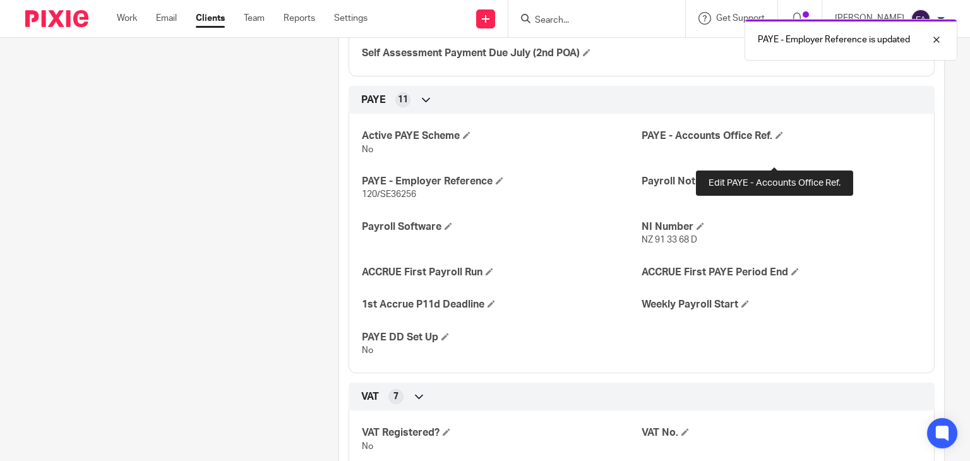
drag, startPoint x: 772, startPoint y: 162, endPoint x: 632, endPoint y: 173, distance: 140.6
click at [769, 143] on h4 "PAYE - Accounts Office Ref." at bounding box center [782, 135] width 280 height 13
click at [777, 139] on span at bounding box center [780, 135] width 8 height 8
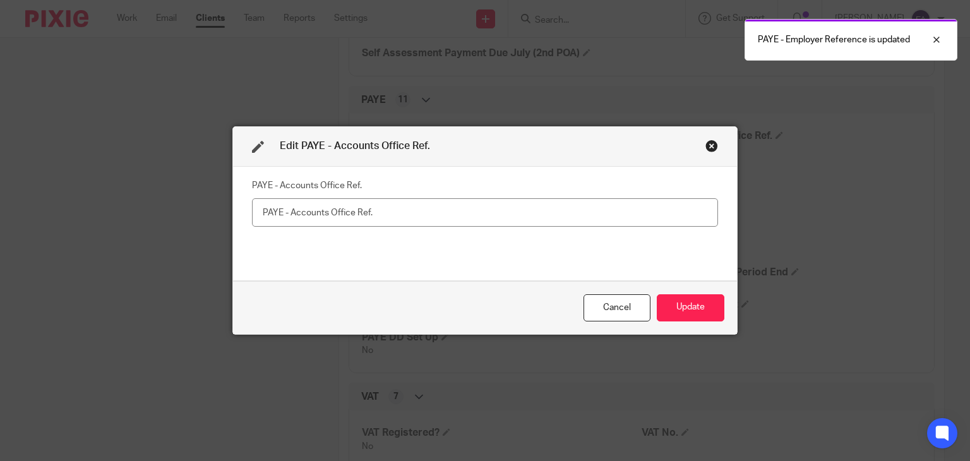
click at [393, 203] on input "text" at bounding box center [485, 212] width 466 height 28
type input "120PR02451932"
click at [667, 305] on button "Update" at bounding box center [691, 307] width 68 height 27
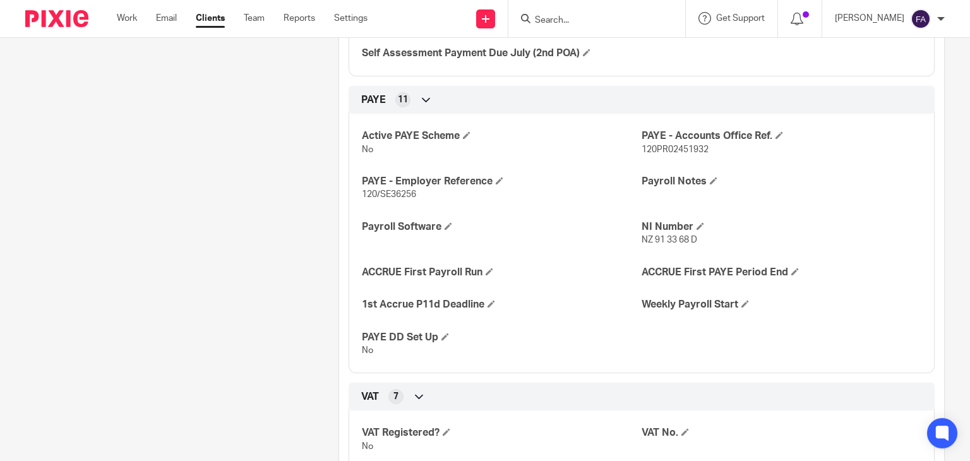
click at [604, 20] on input "Search" at bounding box center [591, 20] width 114 height 11
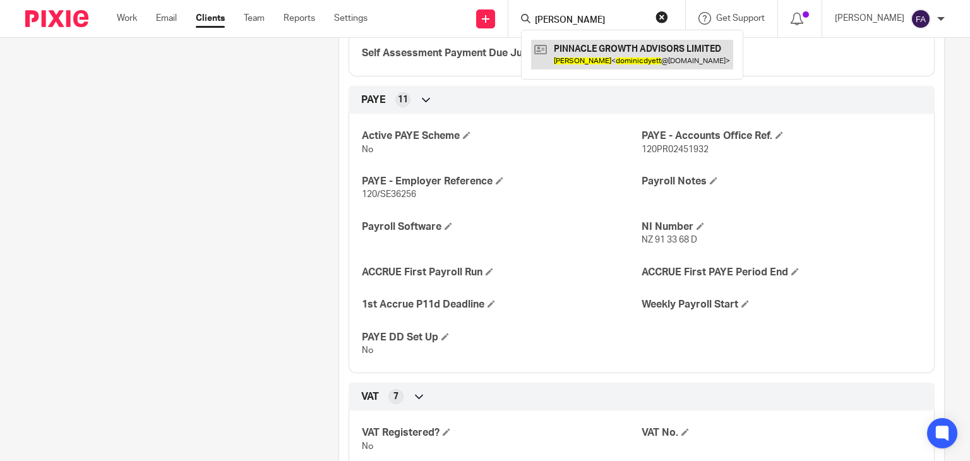
type input "dominic dyett"
click at [673, 49] on link at bounding box center [632, 54] width 202 height 29
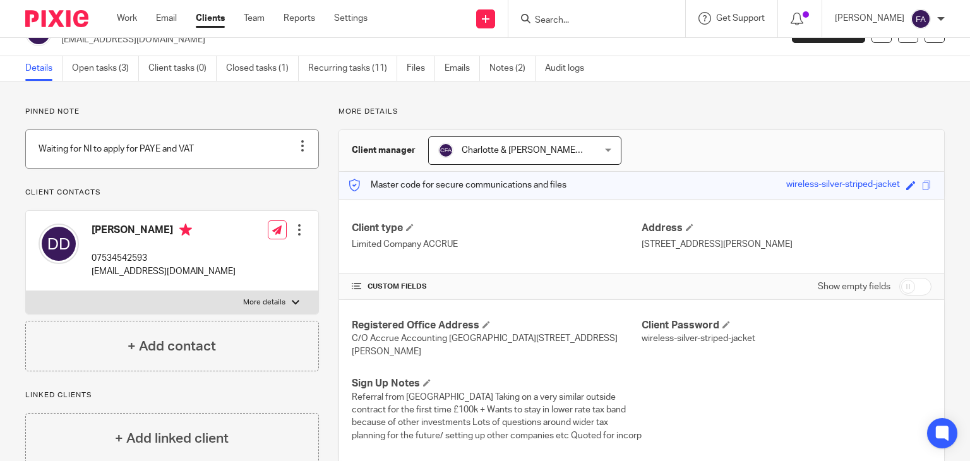
scroll to position [63, 0]
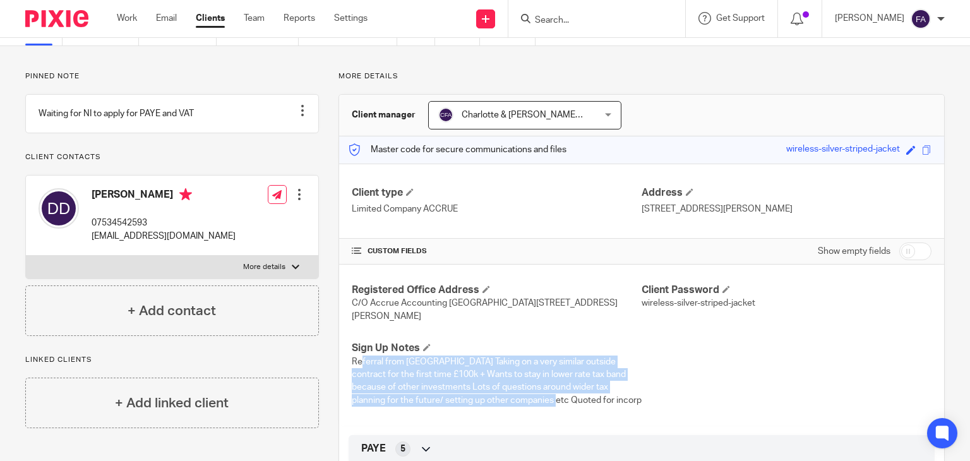
drag, startPoint x: 357, startPoint y: 363, endPoint x: 489, endPoint y: 397, distance: 137.1
click at [489, 397] on span "Referral from Siddharth Taking on a very similar outside contract for the first…" at bounding box center [497, 380] width 290 height 47
click at [515, 393] on p "Referral from Siddharth Taking on a very similar outside contract for the first…" at bounding box center [497, 381] width 290 height 51
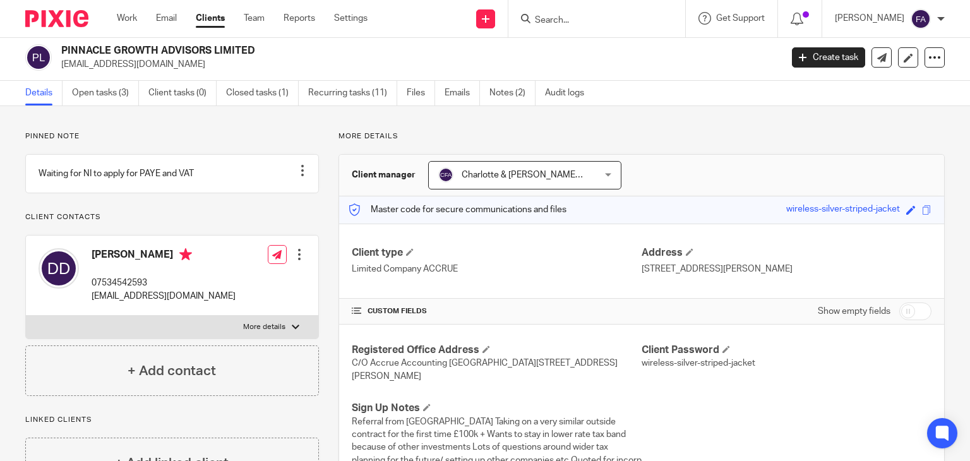
scroll to position [0, 0]
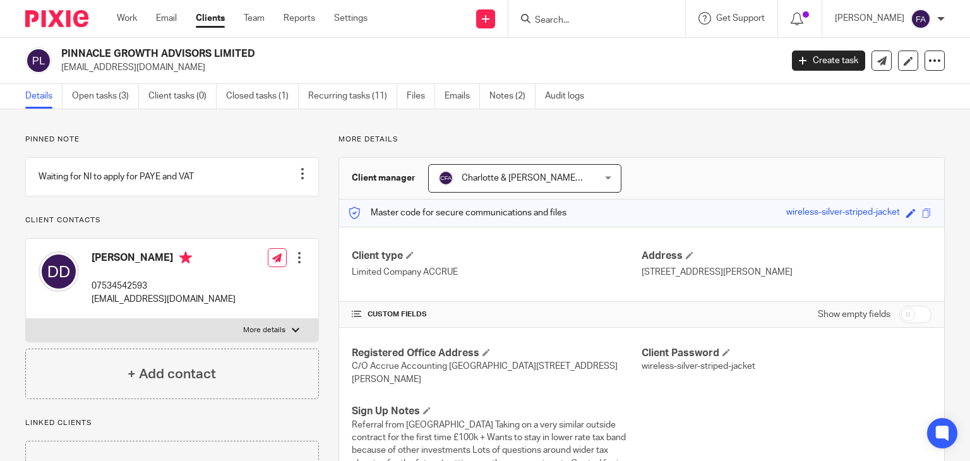
click at [582, 19] on input "Search" at bounding box center [591, 20] width 114 height 11
click at [588, 16] on input "latham" at bounding box center [591, 20] width 114 height 11
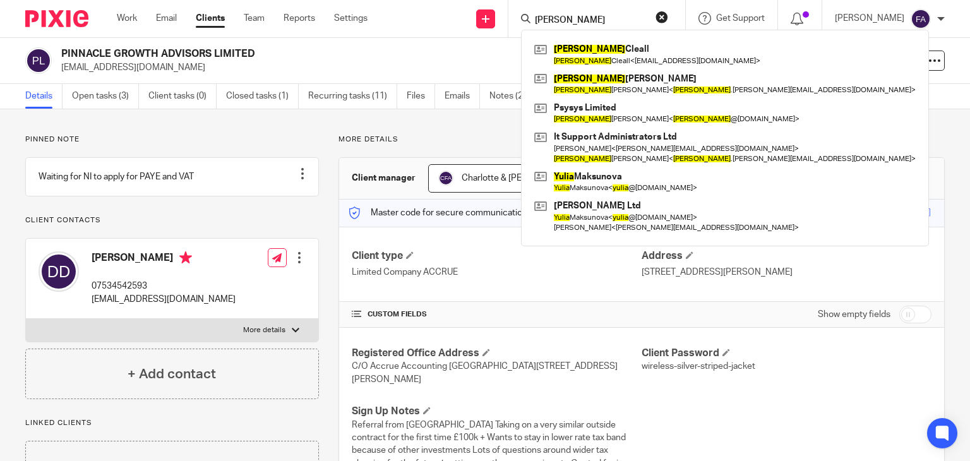
drag, startPoint x: 589, startPoint y: 19, endPoint x: 560, endPoint y: 9, distance: 30.0
click at [560, 9] on div "julia Julie Cleall Julie Cleall < juliedixon111@hotmail.co.uk > Julie Samuels J…" at bounding box center [596, 18] width 177 height 37
click at [624, 21] on input "julia" at bounding box center [591, 20] width 114 height 11
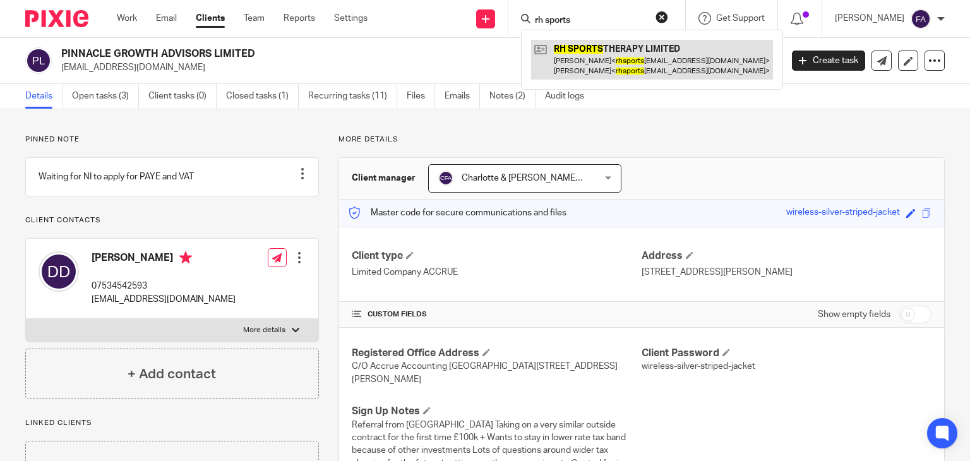
type input "rh sports"
click at [676, 59] on link at bounding box center [652, 59] width 242 height 39
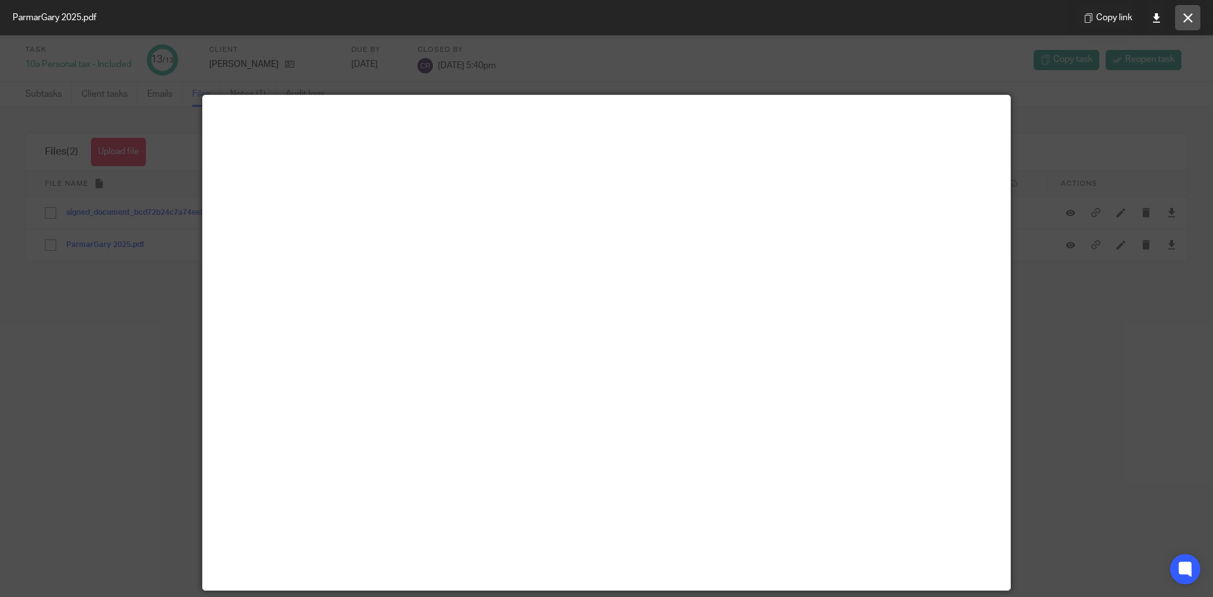
drag, startPoint x: 1192, startPoint y: 15, endPoint x: 830, endPoint y: 57, distance: 364.3
click at [1191, 16] on icon at bounding box center [1187, 17] width 9 height 9
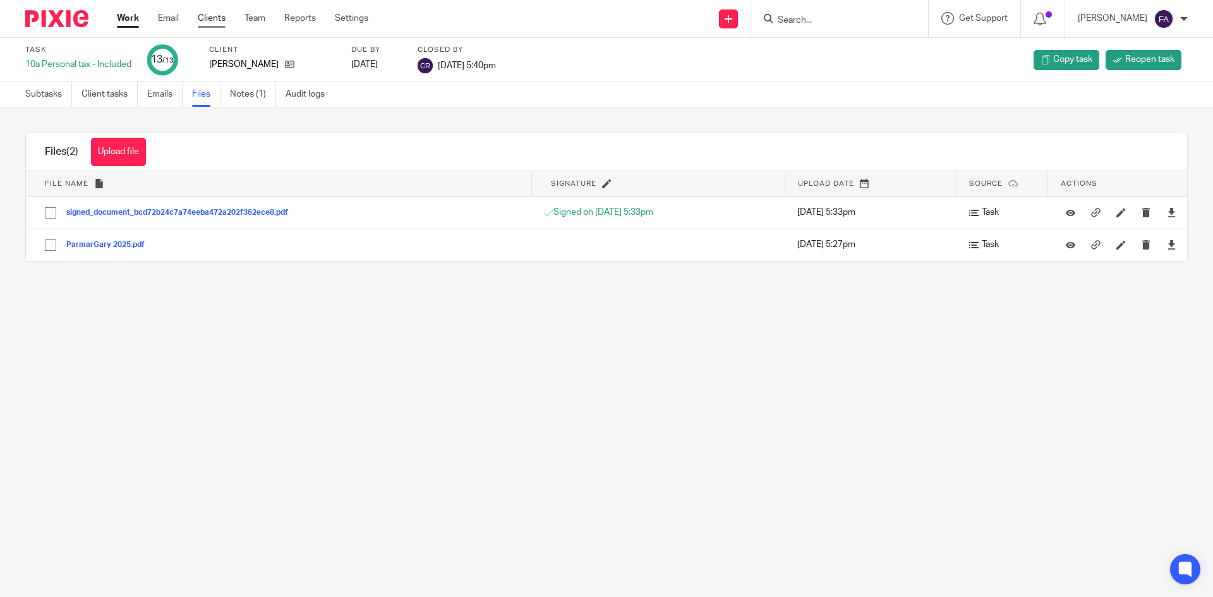
click at [215, 17] on link "Clients" at bounding box center [212, 18] width 28 height 13
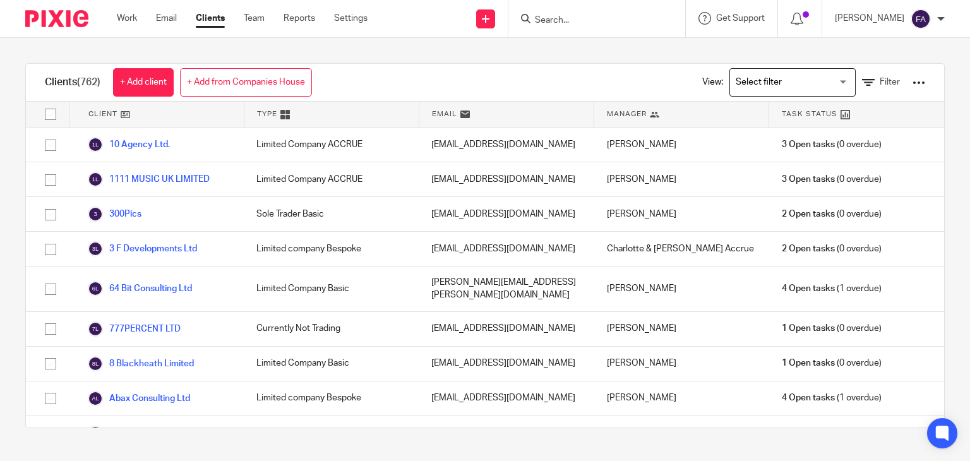
click at [811, 85] on input "Search for option" at bounding box center [789, 82] width 117 height 22
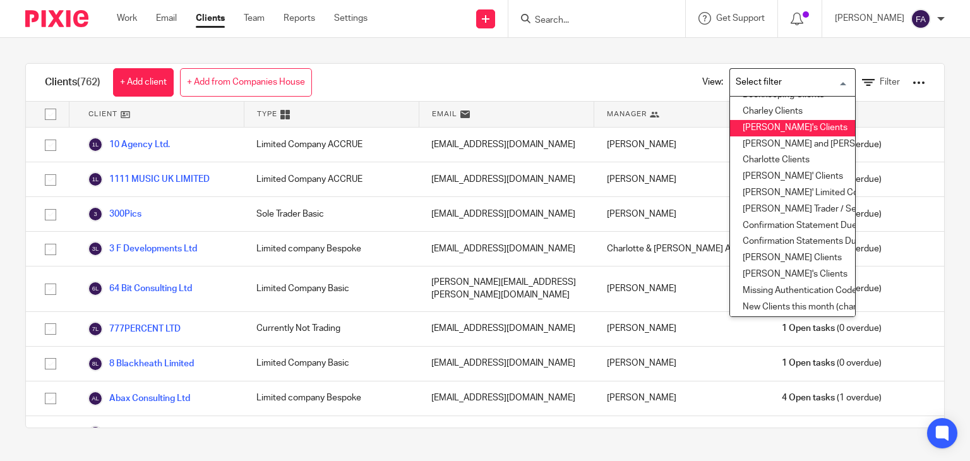
scroll to position [63, 0]
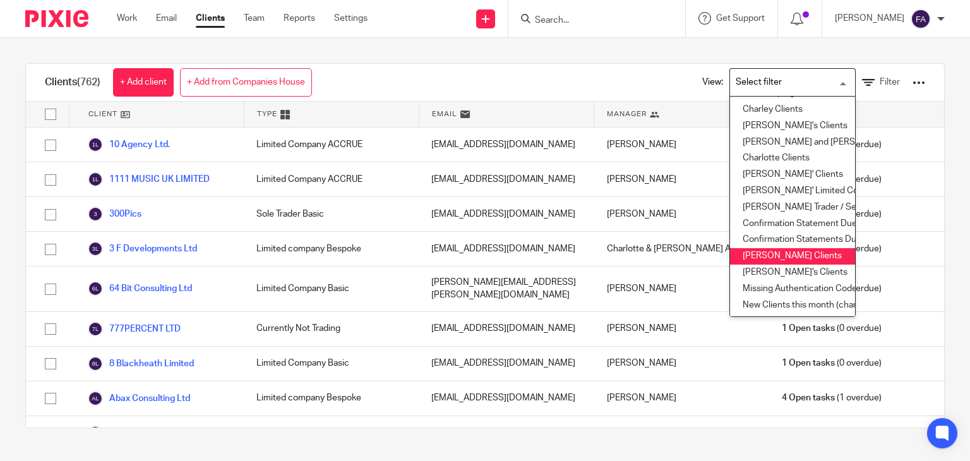
click at [774, 255] on li "Finn's Clients" at bounding box center [792, 256] width 125 height 16
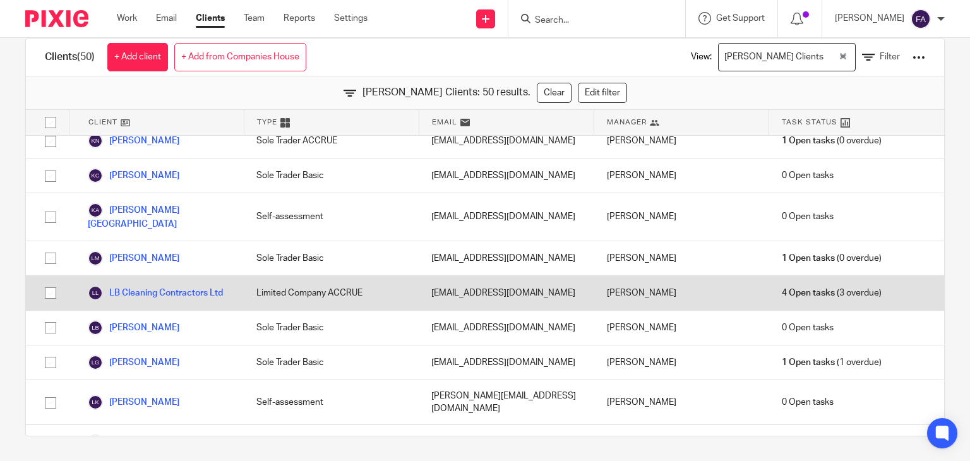
scroll to position [635, 0]
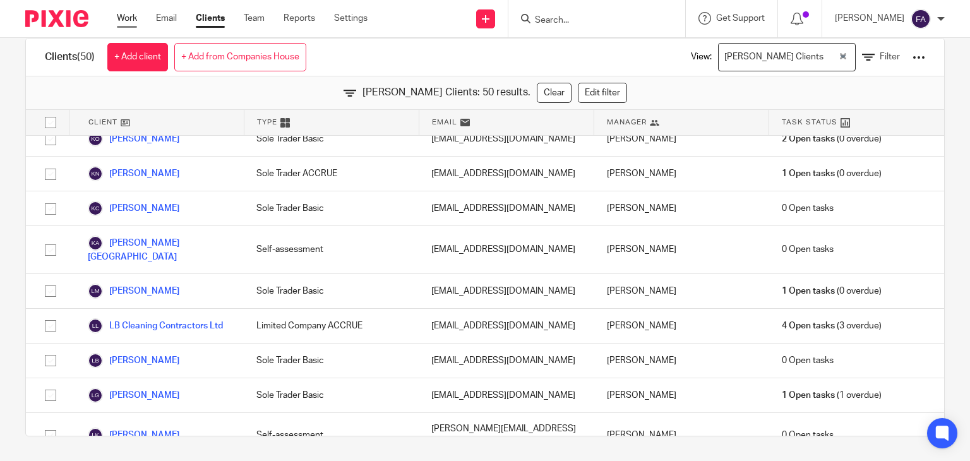
click at [126, 21] on link "Work" at bounding box center [127, 18] width 20 height 13
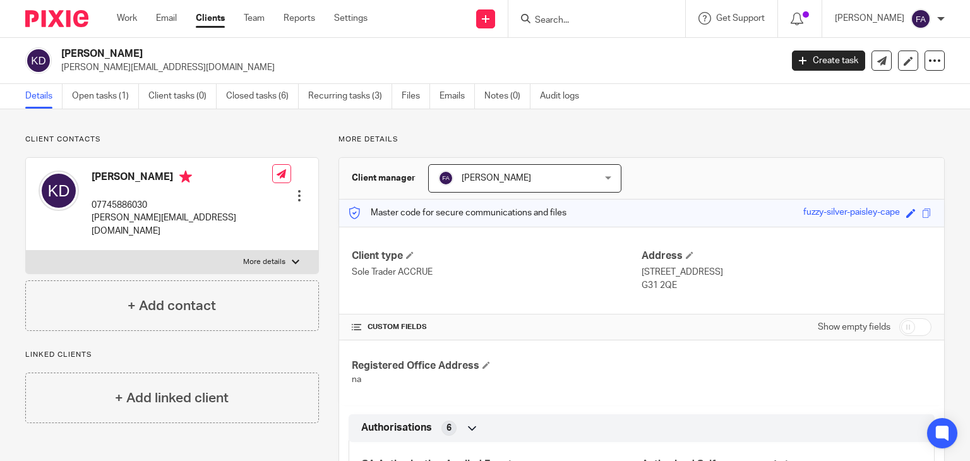
click at [525, 169] on span "[PERSON_NAME]" at bounding box center [511, 178] width 146 height 27
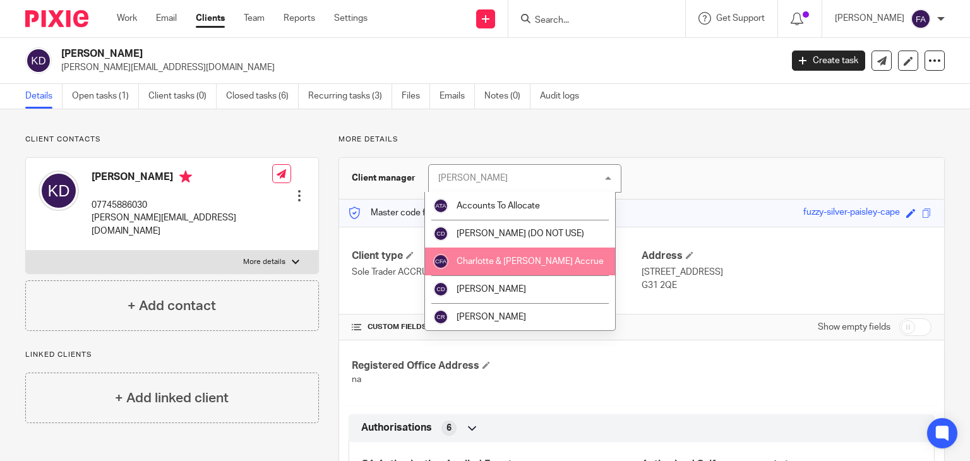
click at [506, 261] on span "Charlotte & [PERSON_NAME] Accrue" at bounding box center [530, 261] width 147 height 9
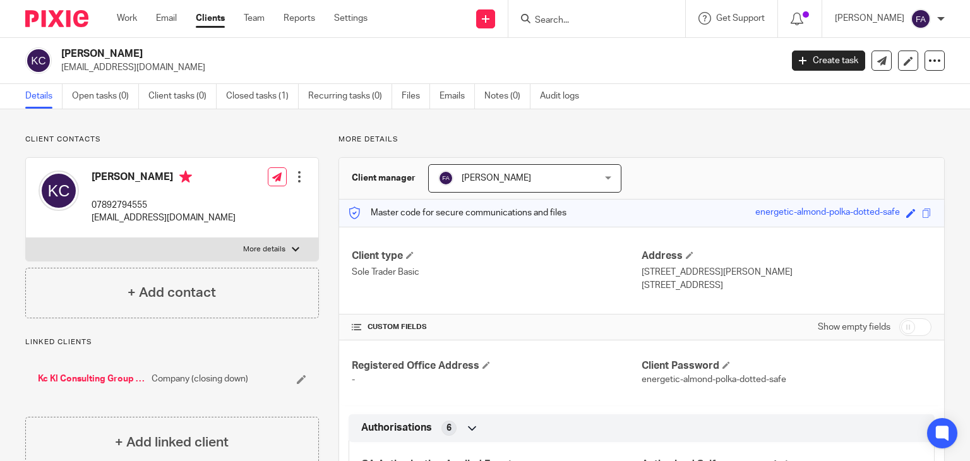
click at [516, 177] on span "[PERSON_NAME]" at bounding box center [511, 178] width 146 height 27
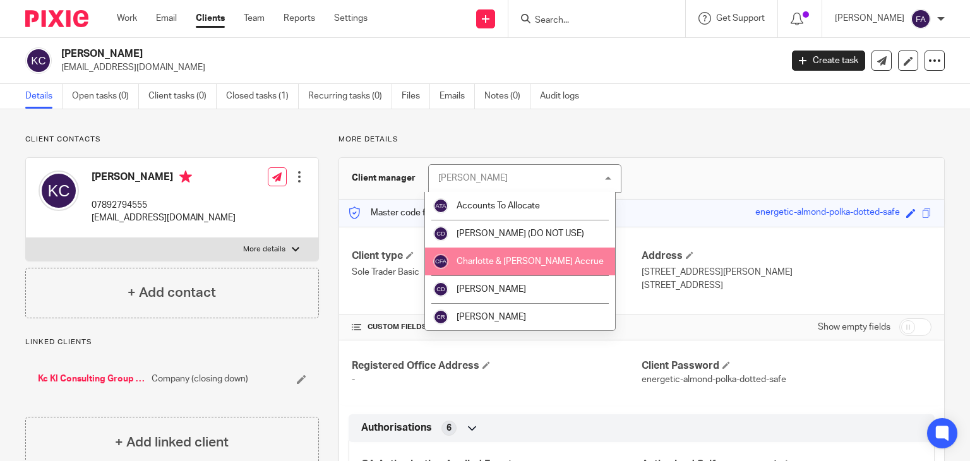
click at [514, 258] on span "Charlotte & [PERSON_NAME] Accrue" at bounding box center [530, 261] width 147 height 9
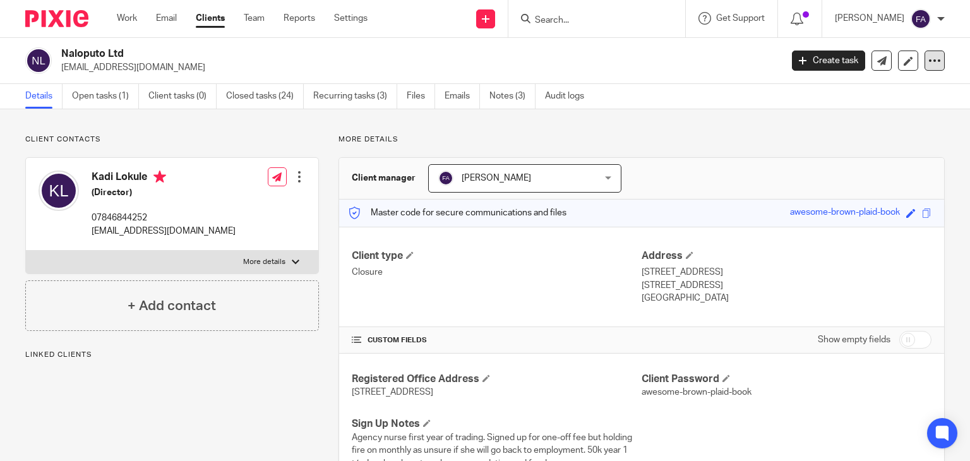
click at [928, 59] on icon at bounding box center [934, 60] width 13 height 13
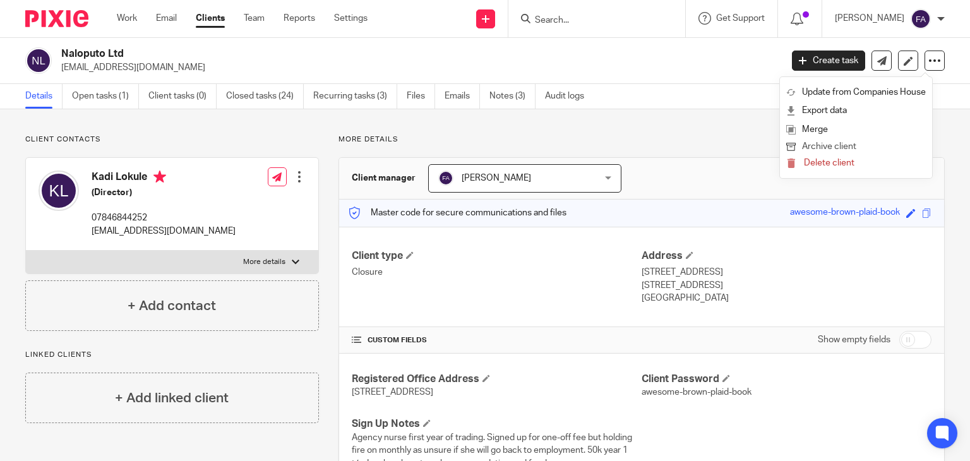
click at [813, 147] on button "Archive client" at bounding box center [856, 147] width 140 height 16
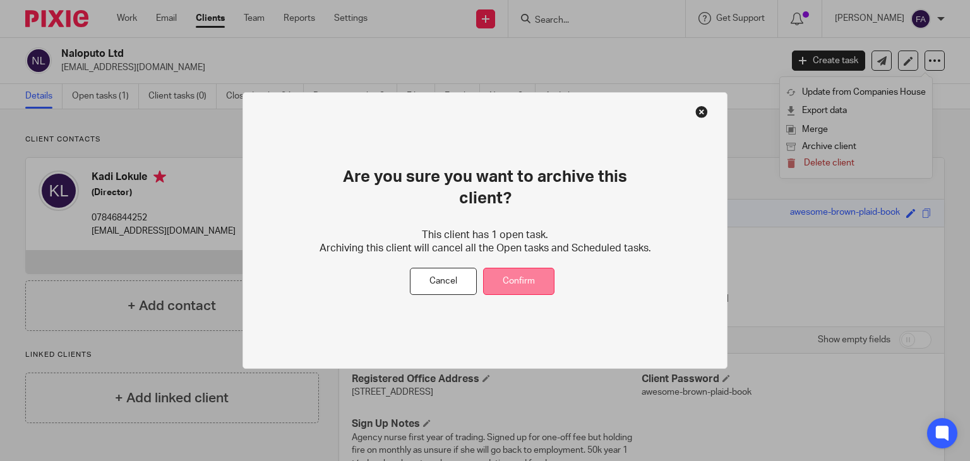
click at [519, 268] on button "Confirm" at bounding box center [518, 281] width 71 height 27
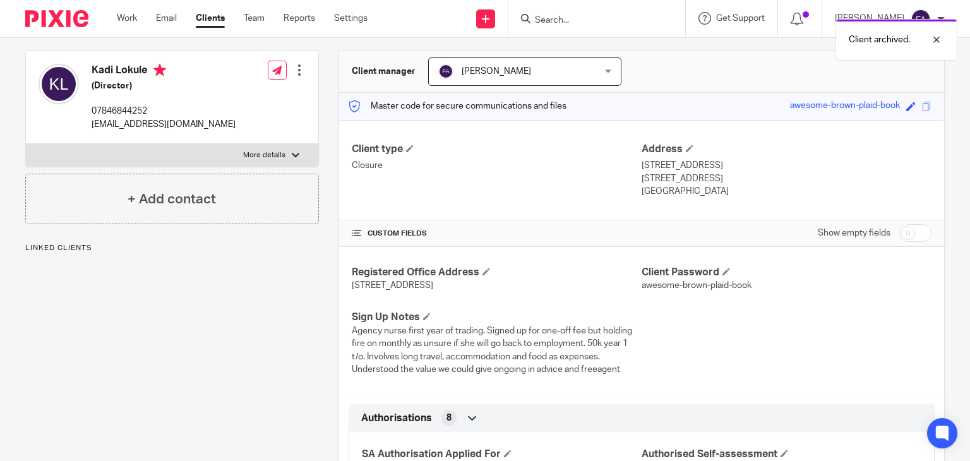
scroll to position [126, 0]
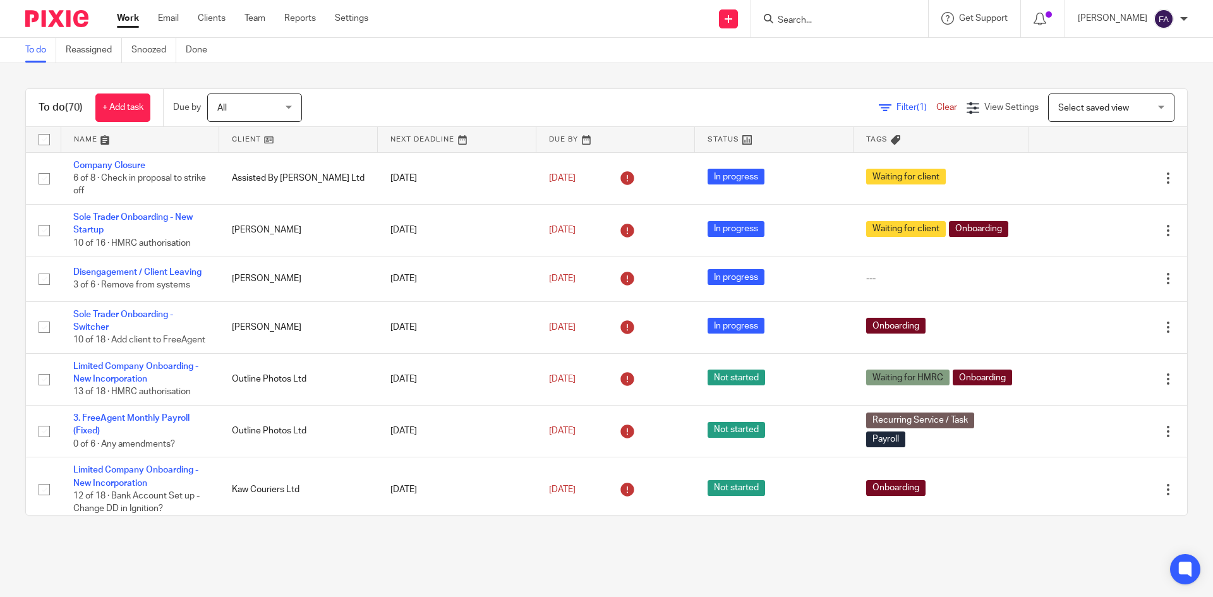
click at [846, 23] on input "Search" at bounding box center [833, 20] width 114 height 11
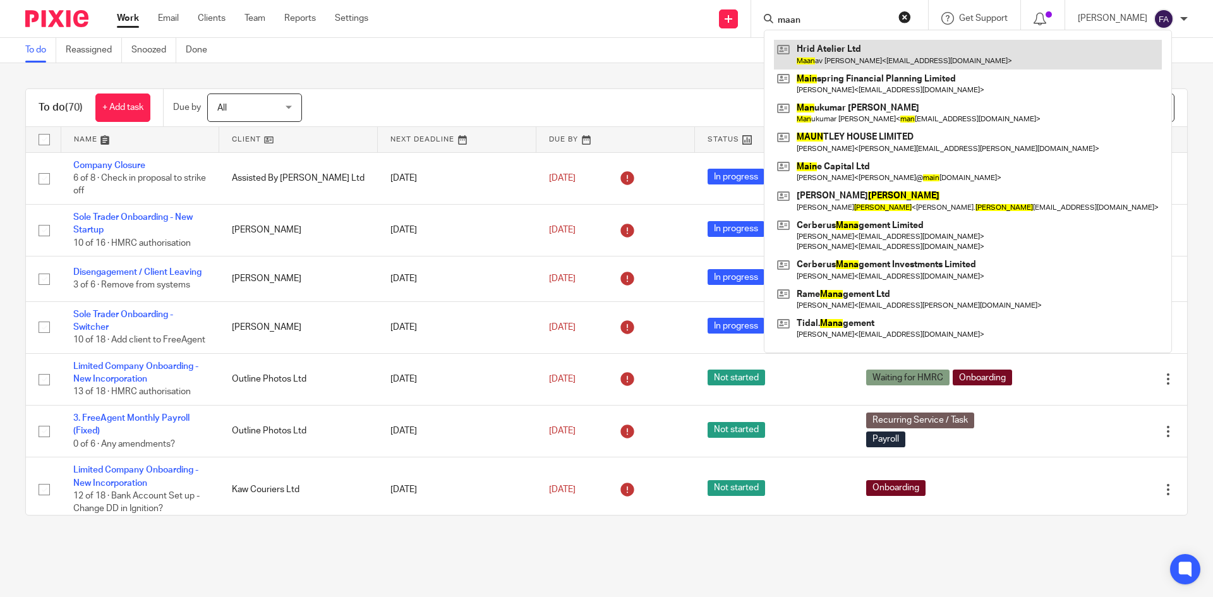
type input "maan"
click at [854, 45] on link at bounding box center [968, 54] width 388 height 29
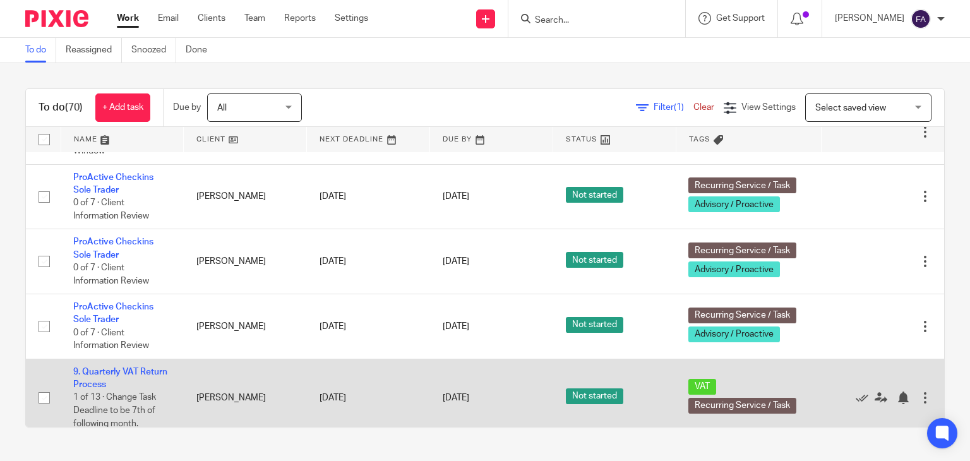
scroll to position [1074, 0]
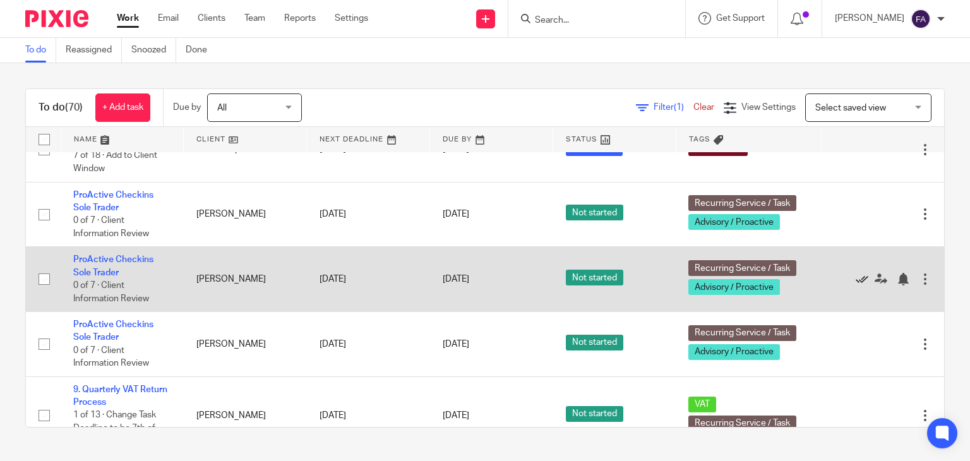
click at [856, 285] on icon at bounding box center [862, 279] width 13 height 13
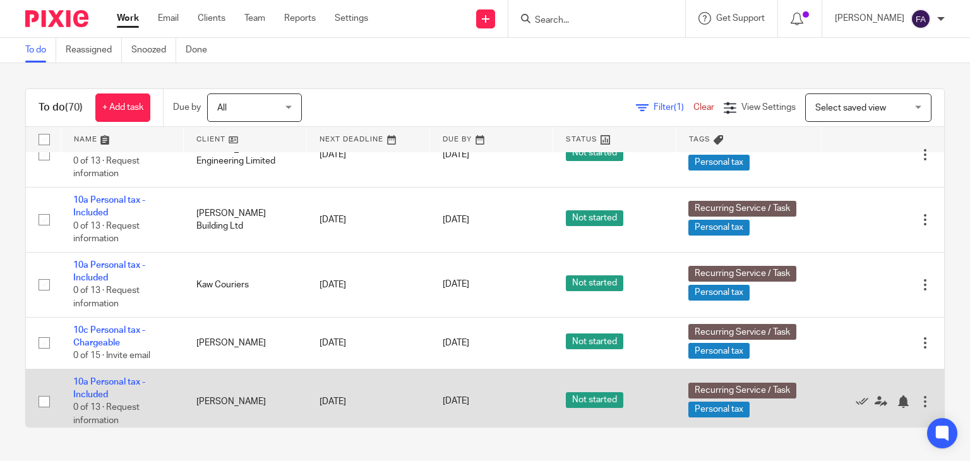
scroll to position [3600, 0]
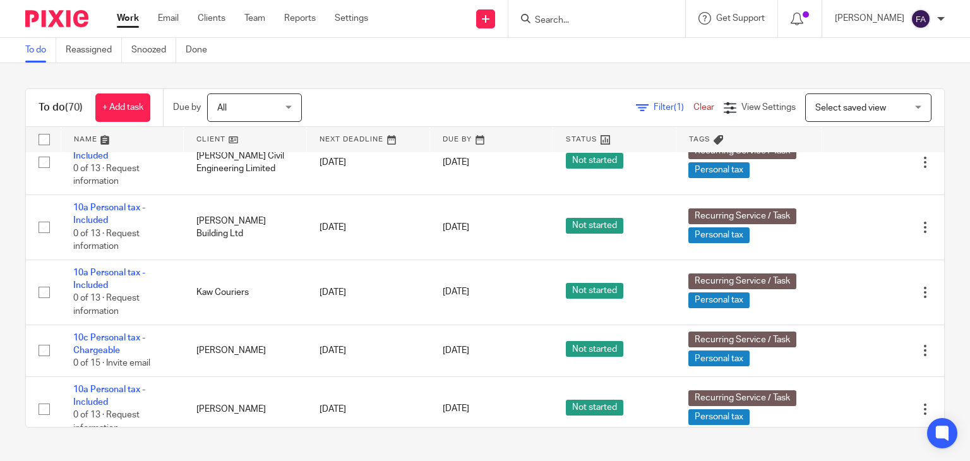
click at [654, 107] on span "Filter (1)" at bounding box center [674, 107] width 40 height 9
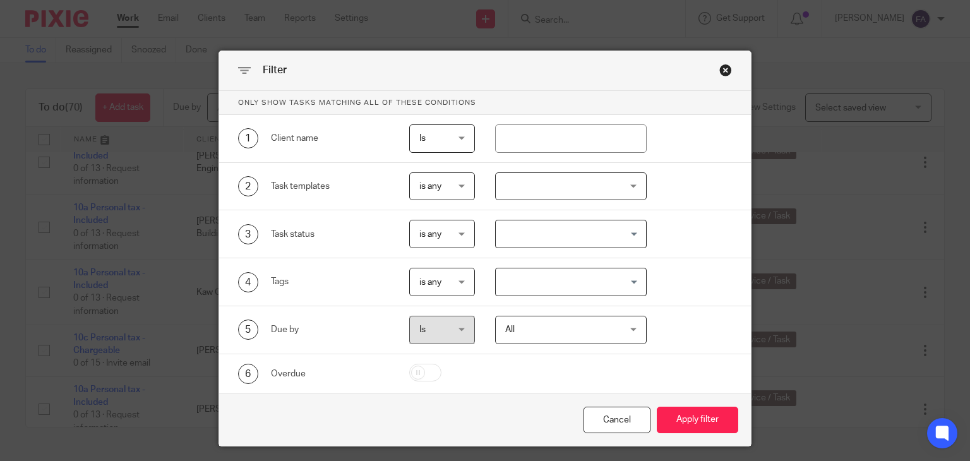
click at [563, 239] on input "Search for option" at bounding box center [568, 234] width 142 height 22
drag, startPoint x: 712, startPoint y: 243, endPoint x: 558, endPoint y: 294, distance: 161.8
click at [707, 244] on div "3 Task status is any is any is any is none is_any Loading..." at bounding box center [475, 234] width 514 height 28
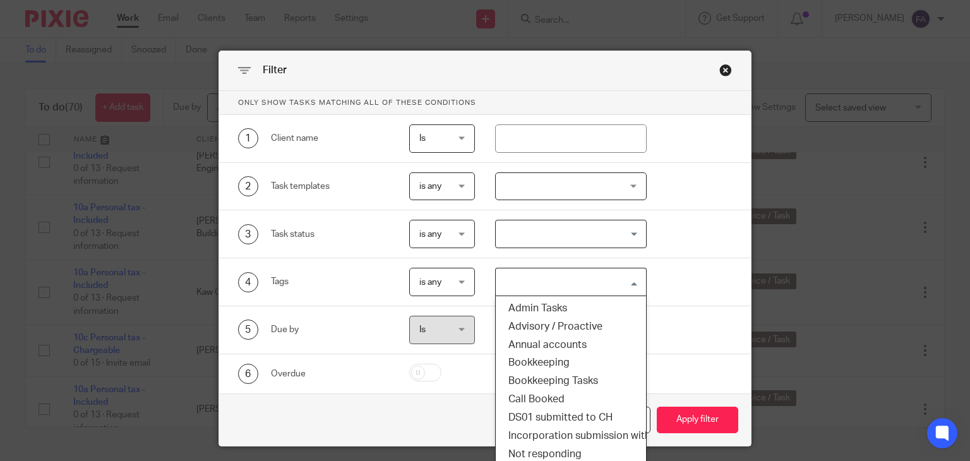
click at [558, 293] on div "Loading..." at bounding box center [571, 282] width 152 height 28
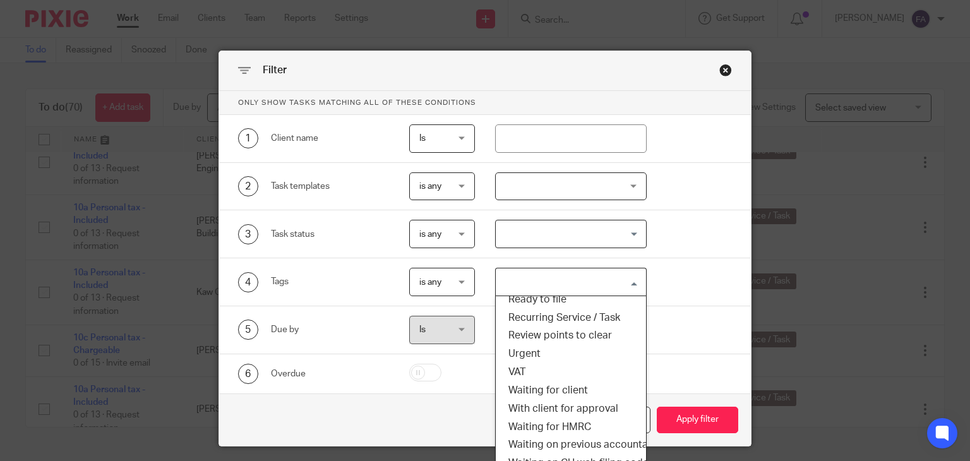
scroll to position [390, 0]
click at [502, 375] on li "VAT" at bounding box center [571, 374] width 150 height 18
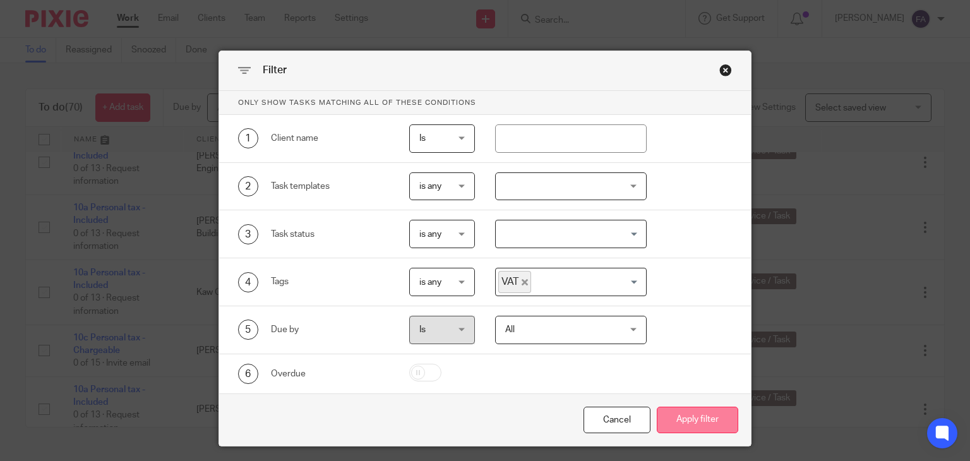
click at [677, 422] on button "Apply filter" at bounding box center [697, 420] width 81 height 27
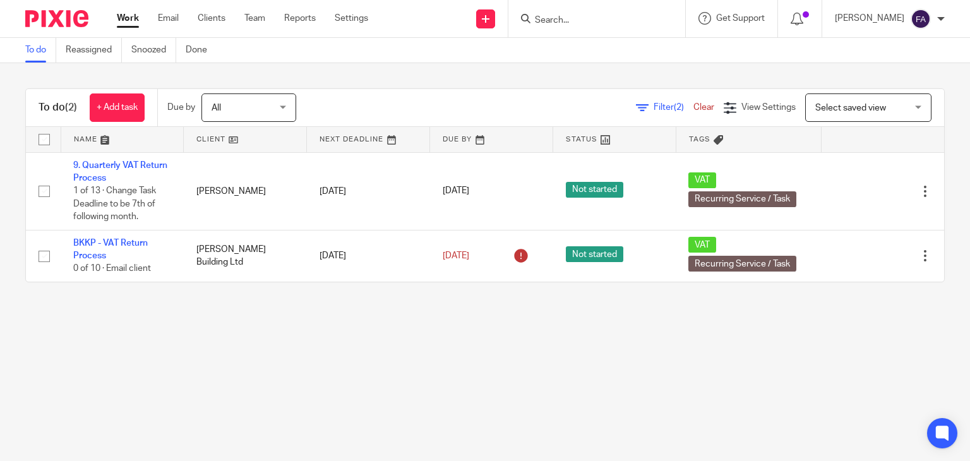
click at [131, 21] on link "Work" at bounding box center [128, 18] width 22 height 13
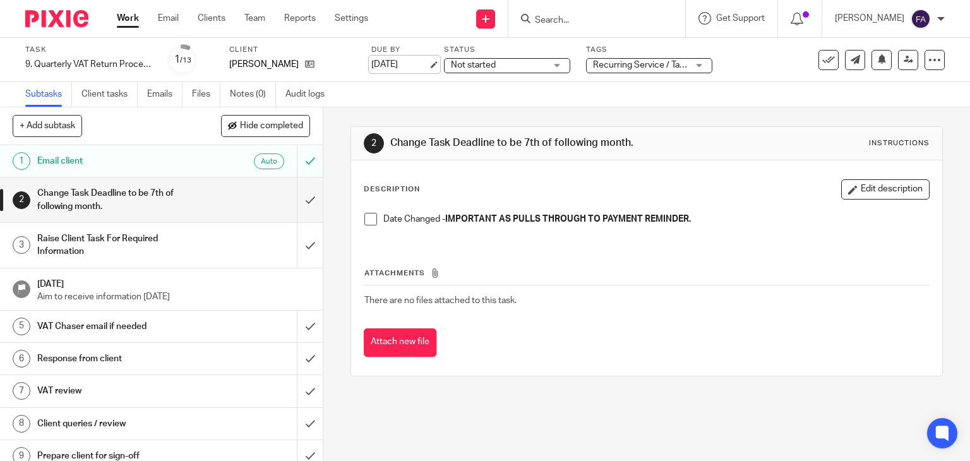
click at [428, 66] on link "30 Aug 2025" at bounding box center [399, 64] width 57 height 13
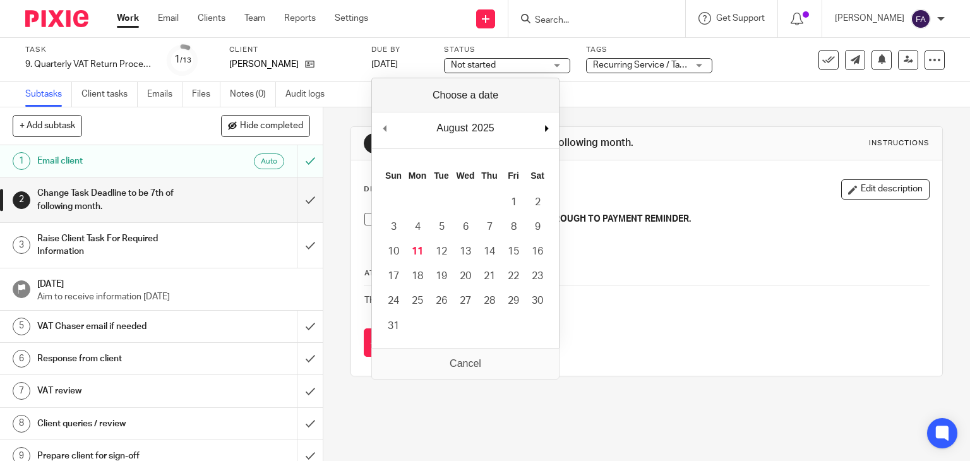
click at [557, 126] on div "August January February March April May June July August September October Nove…" at bounding box center [465, 130] width 187 height 36
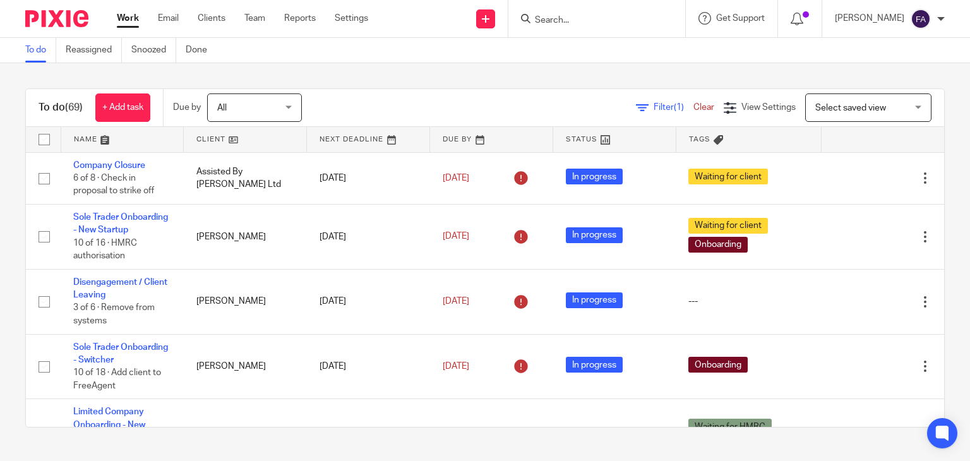
click at [934, 21] on div "Finn Austin" at bounding box center [890, 19] width 110 height 20
click at [872, 88] on li "Logout" at bounding box center [895, 88] width 83 height 18
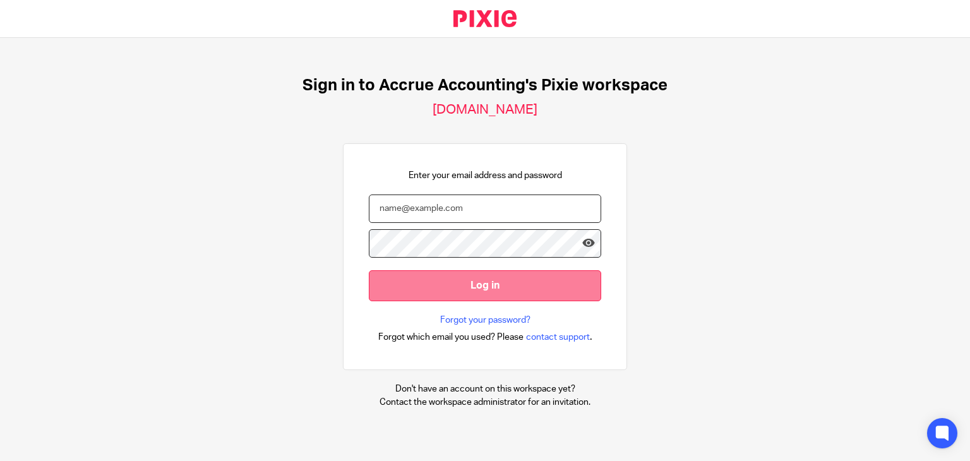
type input "[EMAIL_ADDRESS][DOMAIN_NAME]"
drag, startPoint x: 488, startPoint y: 277, endPoint x: 497, endPoint y: 277, distance: 8.9
click at [489, 277] on input "Log in" at bounding box center [485, 285] width 232 height 31
